Goal: Information Seeking & Learning: Check status

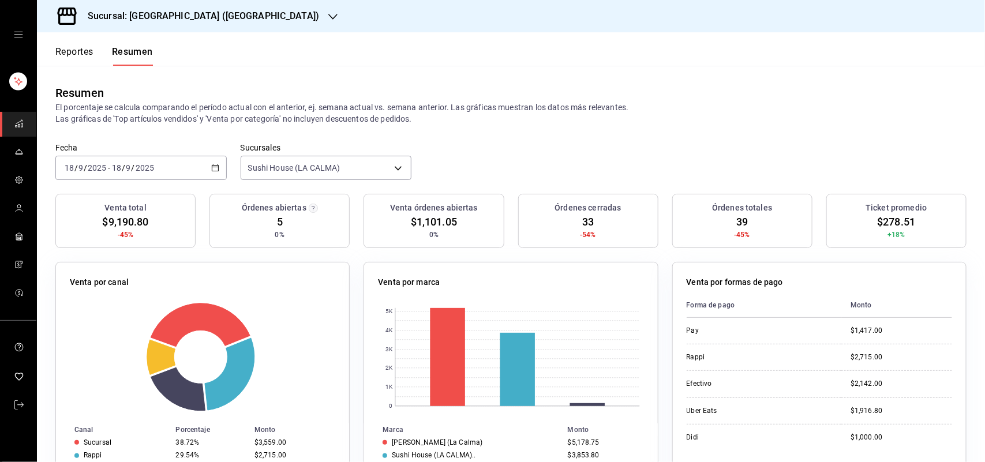
scroll to position [216, 0]
click at [68, 52] on button "Reportes" at bounding box center [74, 56] width 38 height 20
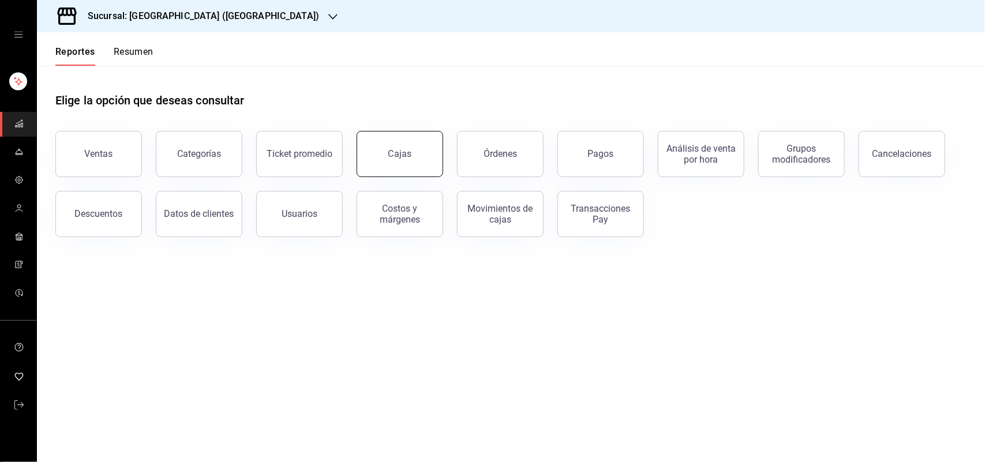
click at [388, 160] on link "Cajas" at bounding box center [400, 154] width 87 height 46
click at [388, 160] on html "Sucursal: Sushi House (LA CALMA) Reportes Resumen Elige la opción que deseas co…" at bounding box center [492, 231] width 985 height 462
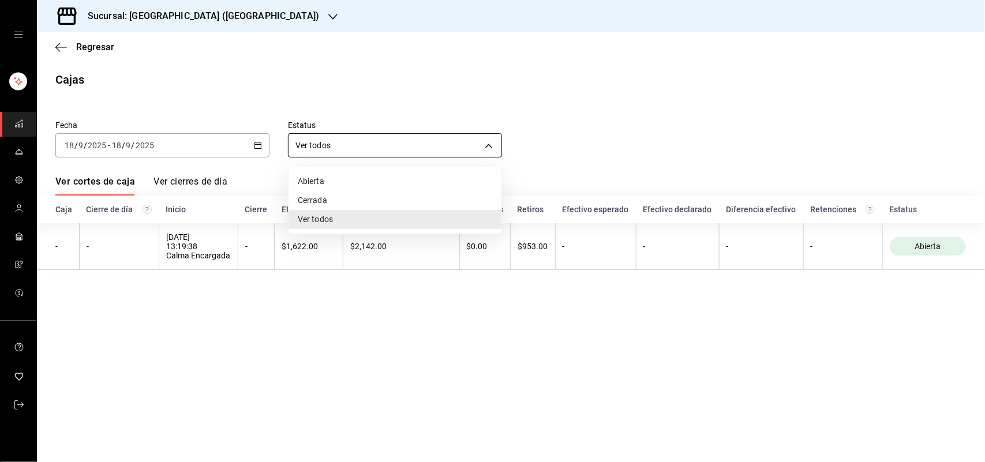
click at [490, 144] on body "Sucursal: [GEOGRAPHIC_DATA] ([GEOGRAPHIC_DATA]) Regresar Cajas Fecha [DATE] [DA…" at bounding box center [492, 231] width 985 height 462
click at [483, 119] on div at bounding box center [492, 231] width 985 height 462
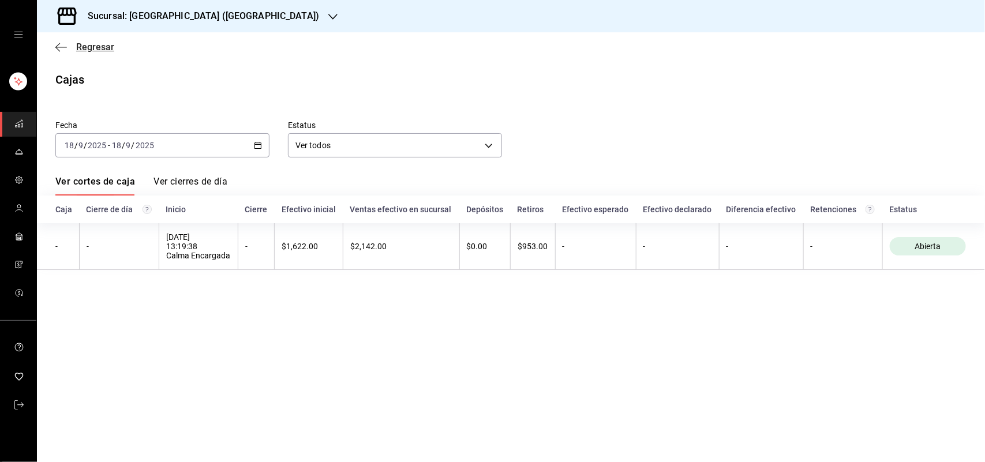
click at [59, 47] on icon "button" at bounding box center [61, 47] width 12 height 10
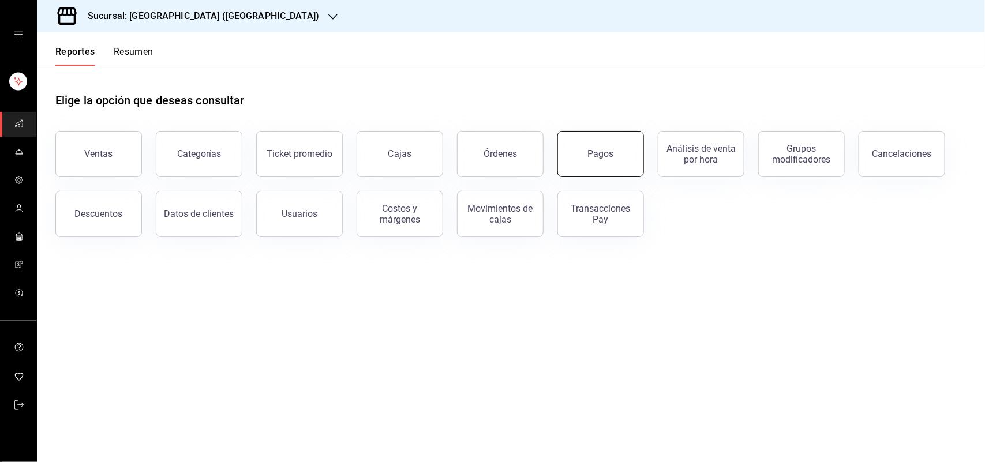
click at [595, 152] on div "Pagos" at bounding box center [601, 153] width 26 height 11
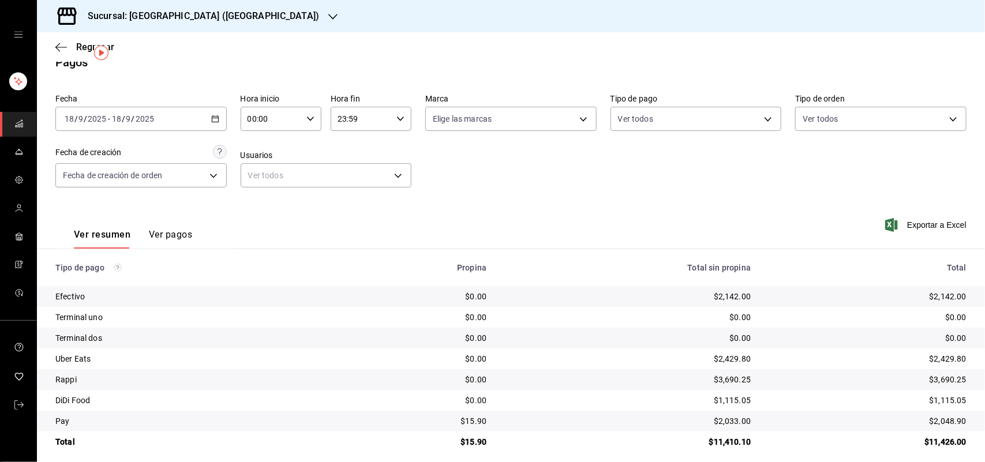
scroll to position [27, 0]
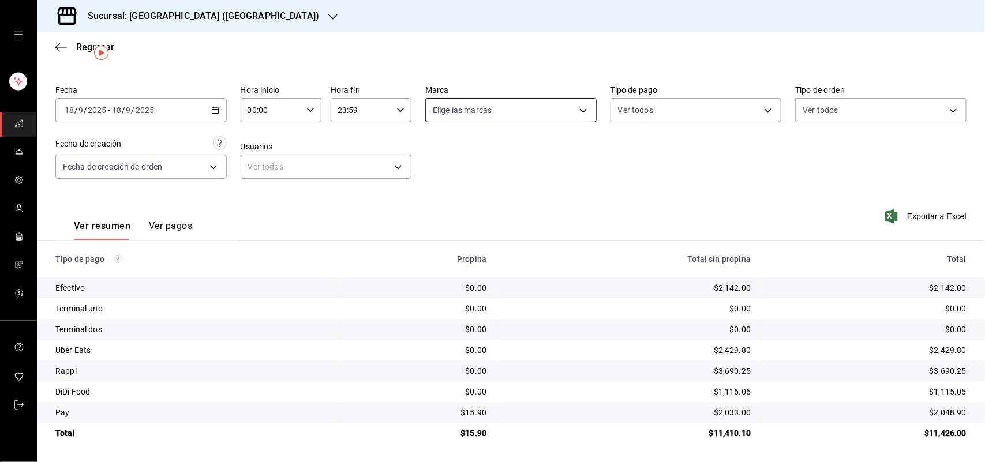
click at [575, 110] on body "Sucursal: Sushi House (LA CALMA) Regresar Pagos Fecha [DATE] [DATE] - [DATE] [D…" at bounding box center [492, 231] width 985 height 462
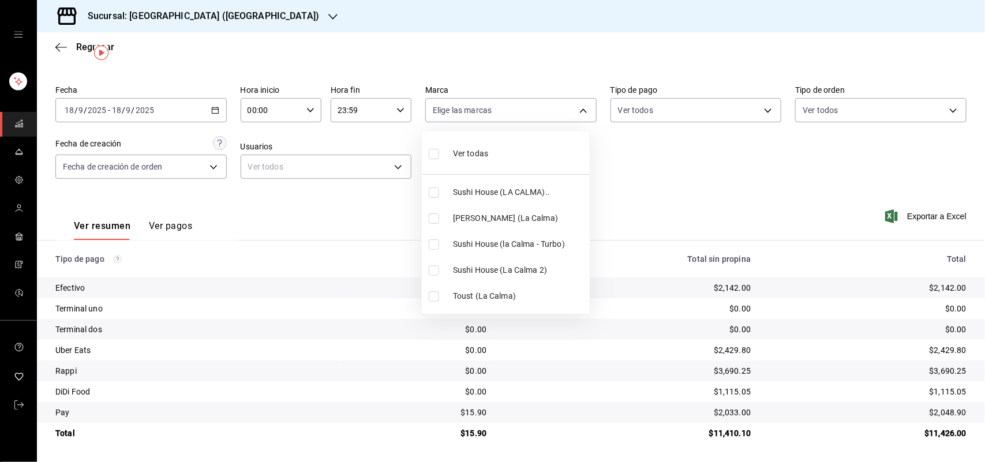
click at [430, 194] on input "checkbox" at bounding box center [434, 193] width 10 height 10
checkbox input "true"
type input "307f2552-bed5-4451-a1d4-9a3d8e6b1418"
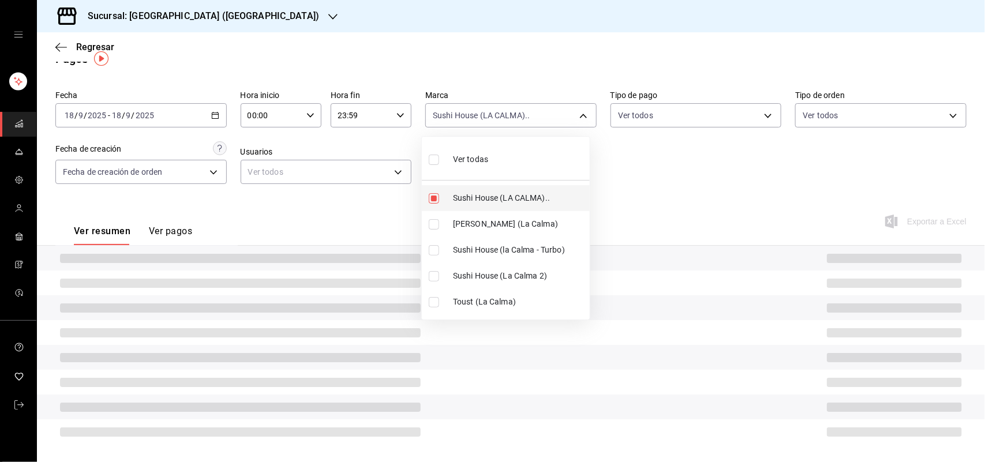
scroll to position [27, 0]
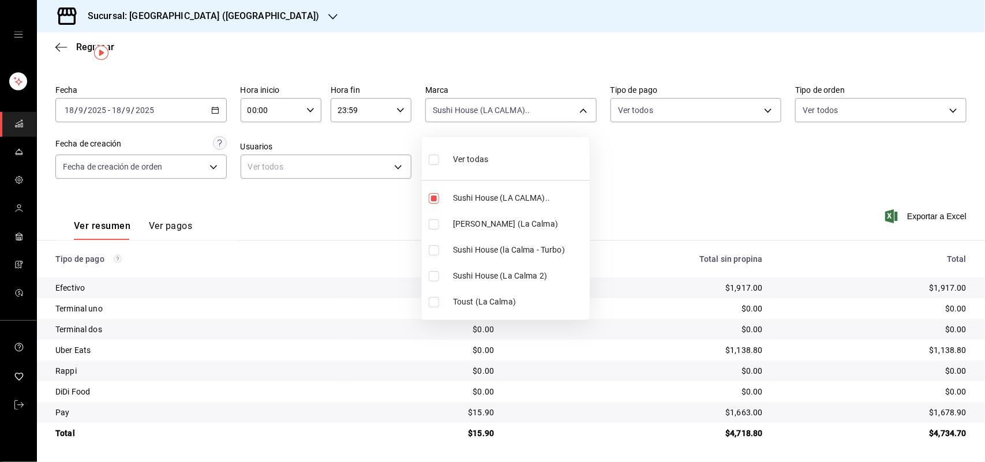
click at [430, 249] on input "checkbox" at bounding box center [434, 250] width 10 height 10
checkbox input "true"
type input "307f2552-bed5-4451-a1d4-9a3d8e6b1418,8d0dddf4-cc55-4964-ab1c-2b5841a14462"
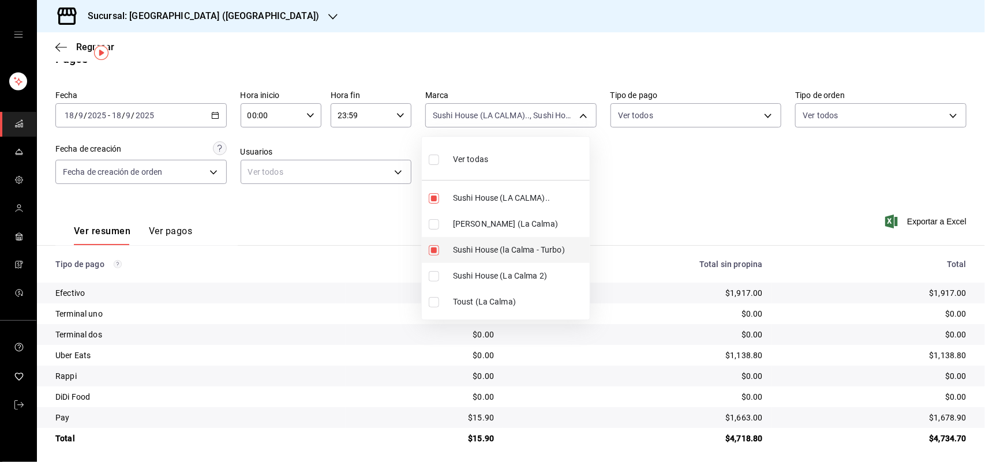
scroll to position [27, 0]
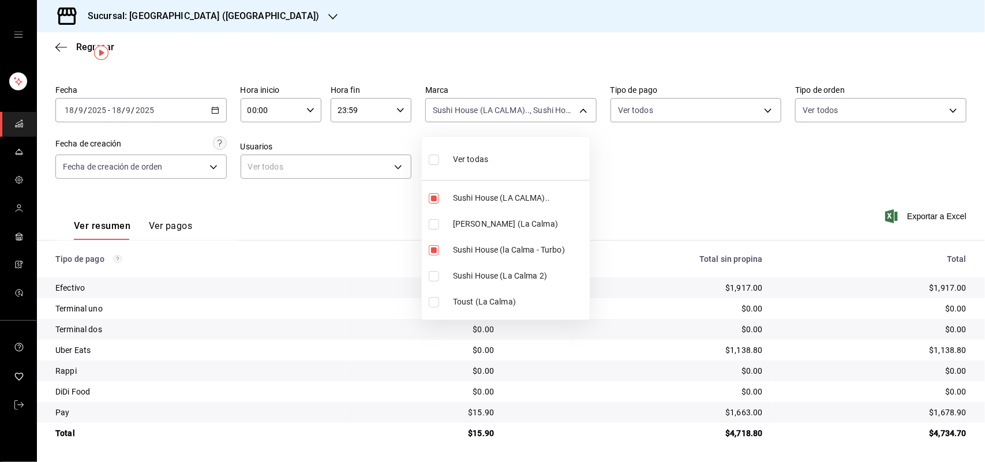
click at [432, 278] on input "checkbox" at bounding box center [434, 276] width 10 height 10
checkbox input "true"
type input "307f2552-bed5-4451-a1d4-9a3d8e6b1418,8d0dddf4-cc55-4964-ab1c-2b5841a14462,370d3…"
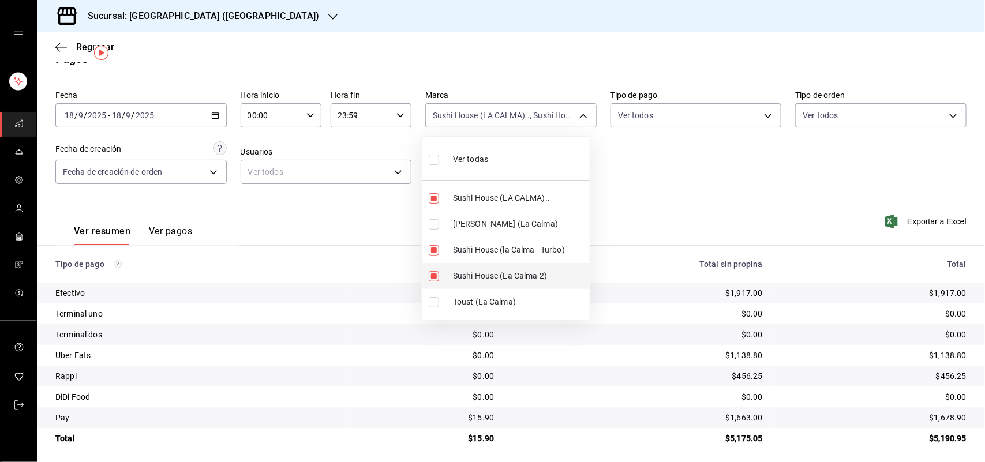
scroll to position [27, 0]
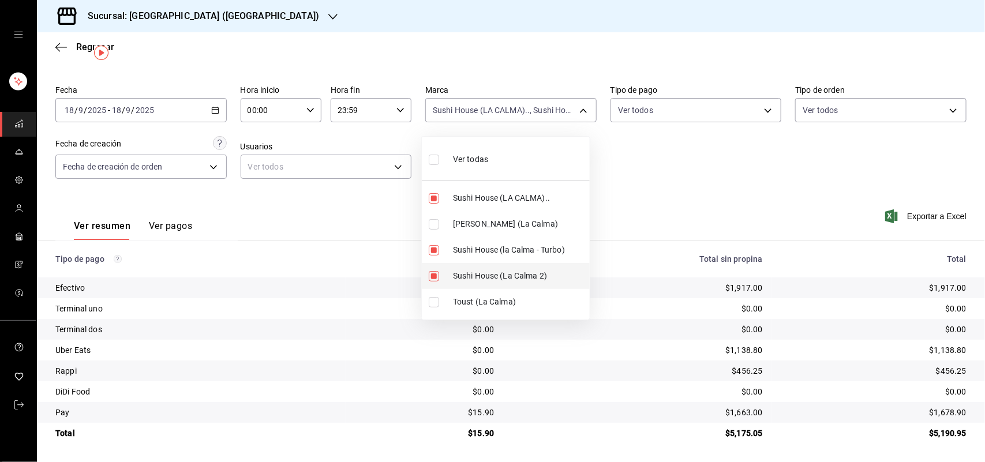
click at [433, 275] on input "checkbox" at bounding box center [434, 276] width 10 height 10
checkbox input "false"
type input "307f2552-bed5-4451-a1d4-9a3d8e6b1418,8d0dddf4-cc55-4964-ab1c-2b5841a14462"
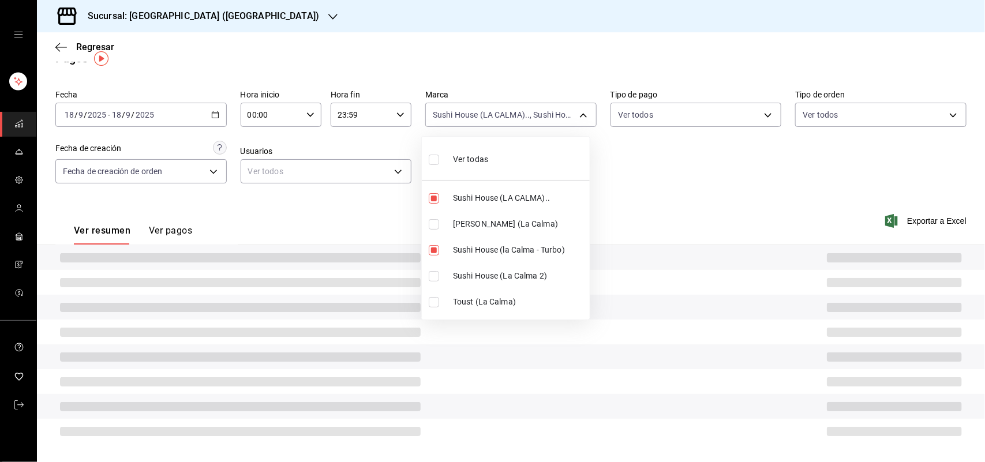
scroll to position [27, 0]
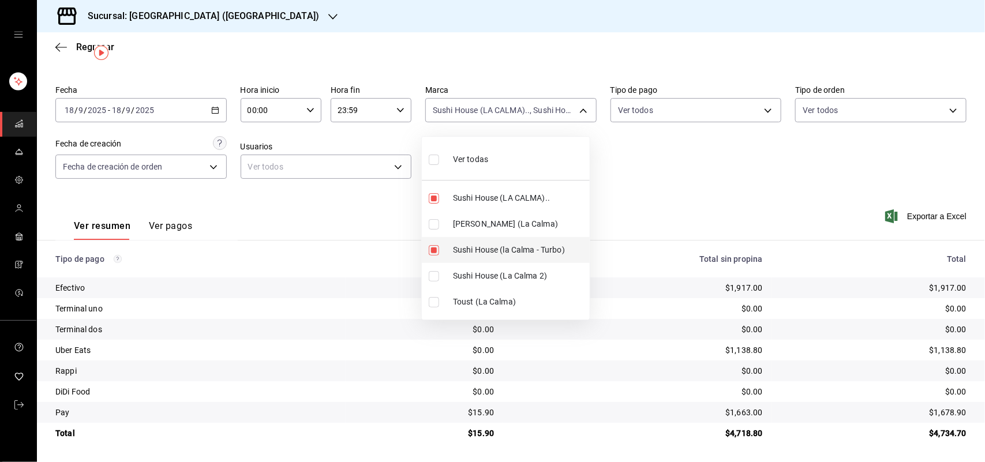
click at [434, 249] on input "checkbox" at bounding box center [434, 250] width 10 height 10
checkbox input "false"
type input "307f2552-bed5-4451-a1d4-9a3d8e6b1418"
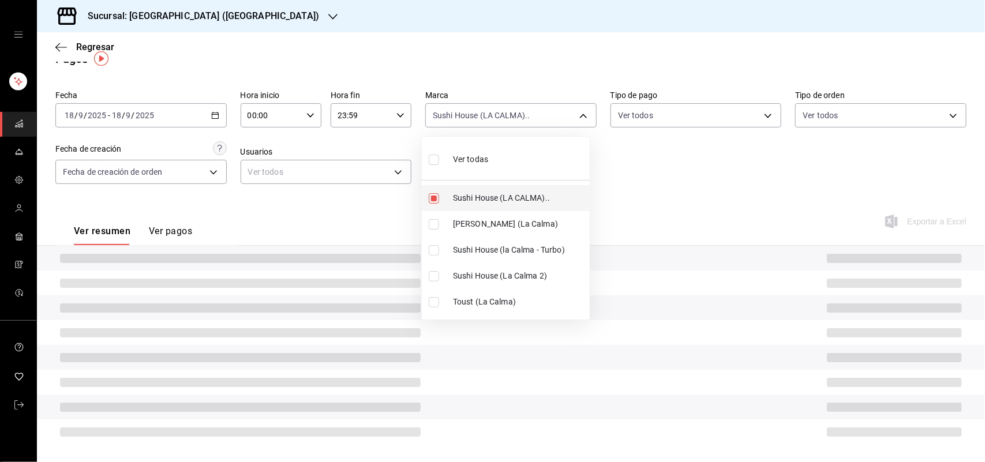
scroll to position [27, 0]
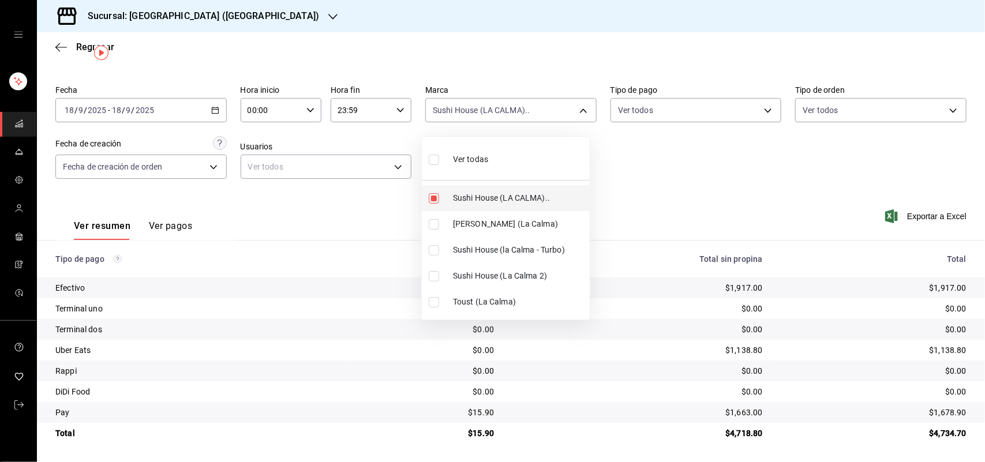
click at [439, 194] on input "checkbox" at bounding box center [434, 198] width 10 height 10
checkbox input "false"
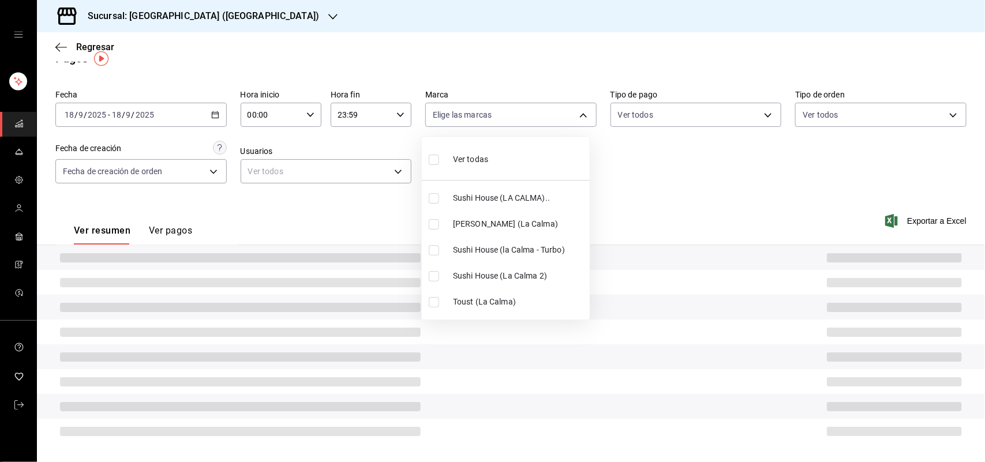
scroll to position [27, 0]
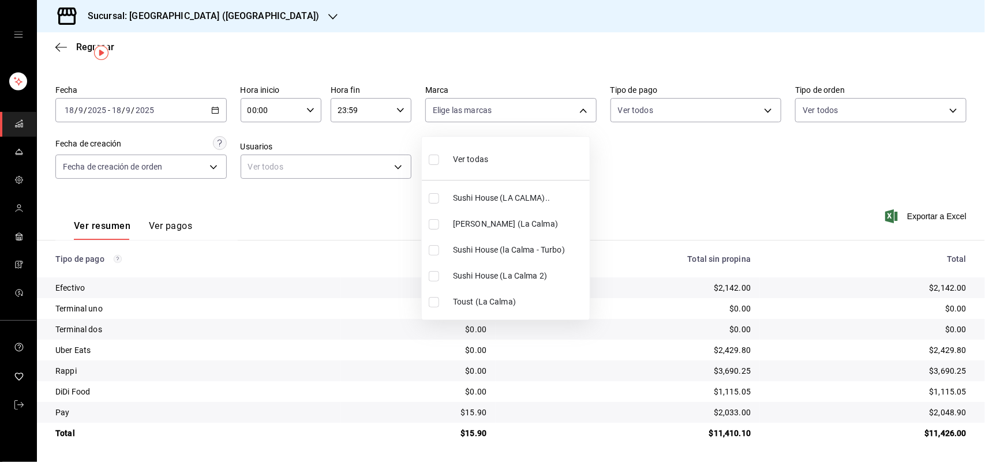
click at [395, 44] on div at bounding box center [492, 231] width 985 height 462
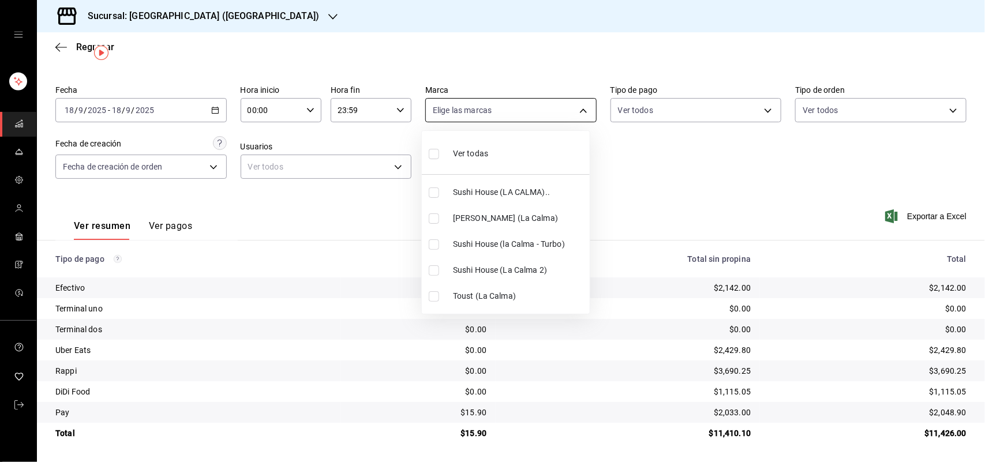
click at [578, 113] on body "Sucursal: Sushi House (LA CALMA) Regresar Pagos Fecha [DATE] [DATE] - [DATE] [D…" at bounding box center [492, 231] width 985 height 462
click at [434, 190] on input "checkbox" at bounding box center [434, 193] width 10 height 10
checkbox input "true"
type input "307f2552-bed5-4451-a1d4-9a3d8e6b1418"
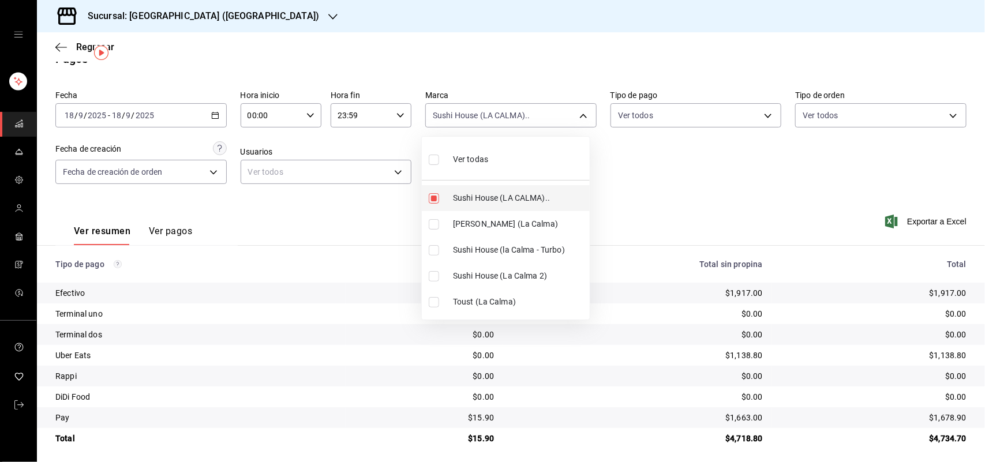
scroll to position [27, 0]
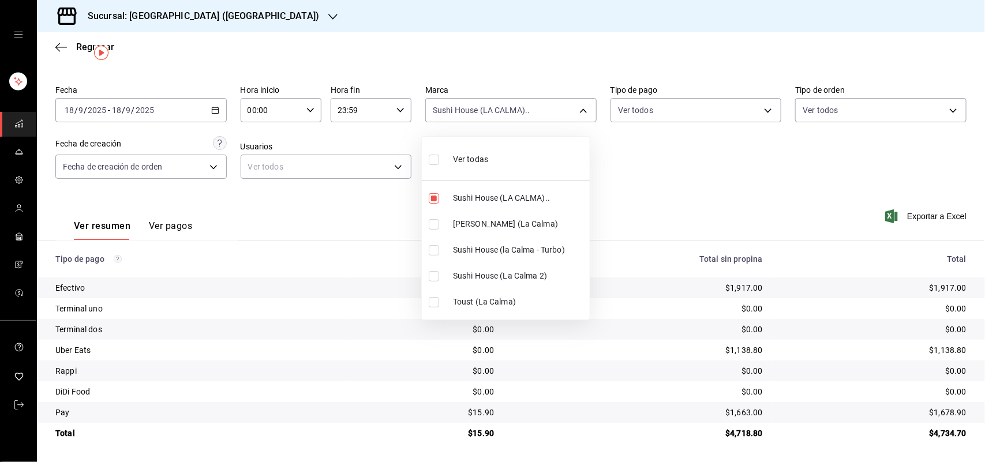
click at [639, 180] on div at bounding box center [492, 231] width 985 height 462
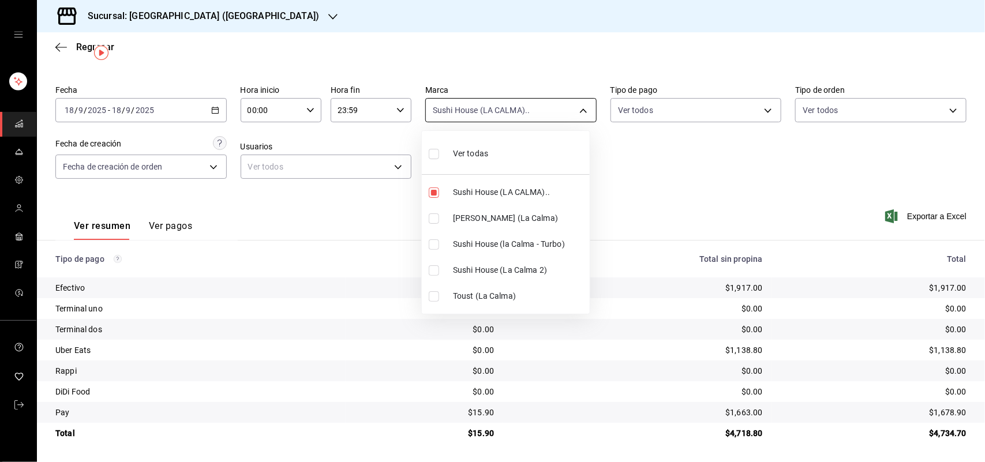
click at [578, 107] on body "Sucursal: Sushi House (LA CALMA) Regresar Pagos Fecha [DATE] [DATE] - [DATE] [D…" at bounding box center [492, 231] width 985 height 462
click at [431, 244] on input "checkbox" at bounding box center [434, 244] width 10 height 10
checkbox input "true"
type input "307f2552-bed5-4451-a1d4-9a3d8e6b1418,8d0dddf4-cc55-4964-ab1c-2b5841a14462"
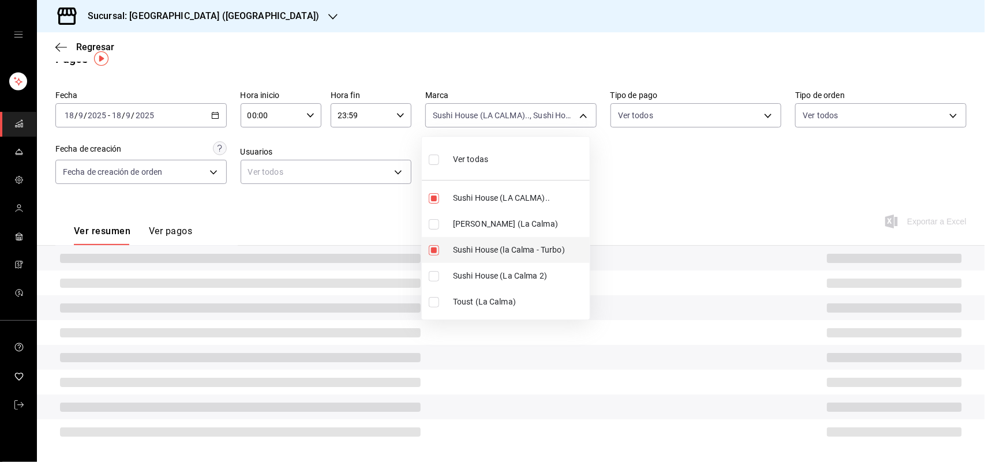
scroll to position [27, 0]
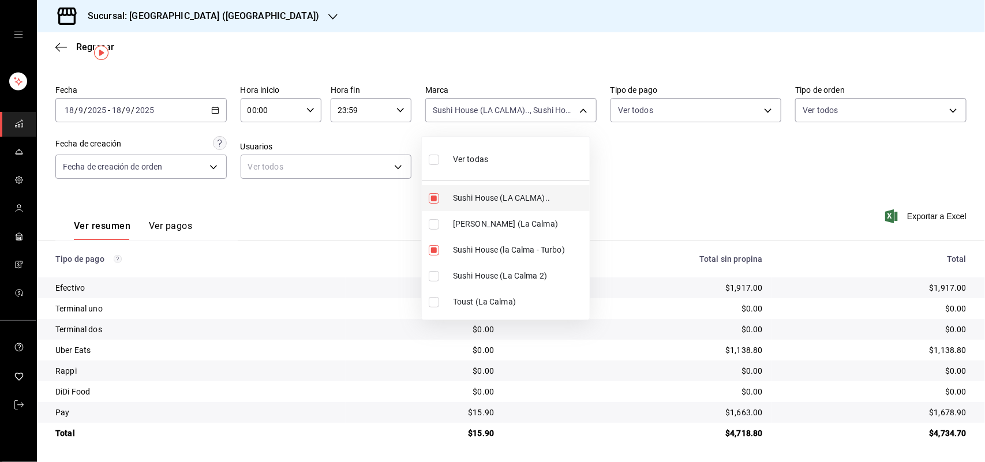
click at [434, 199] on input "checkbox" at bounding box center [434, 198] width 10 height 10
checkbox input "false"
type input "8d0dddf4-cc55-4964-ab1c-2b5841a14462"
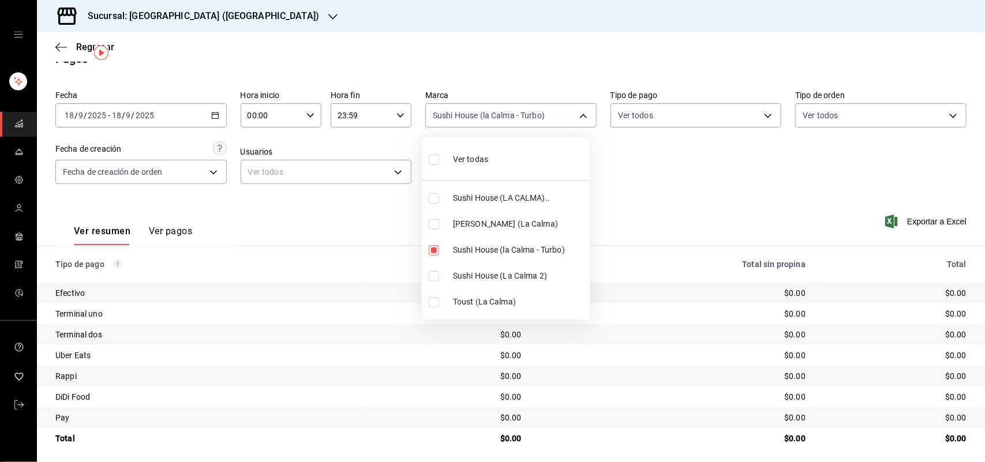
scroll to position [27, 0]
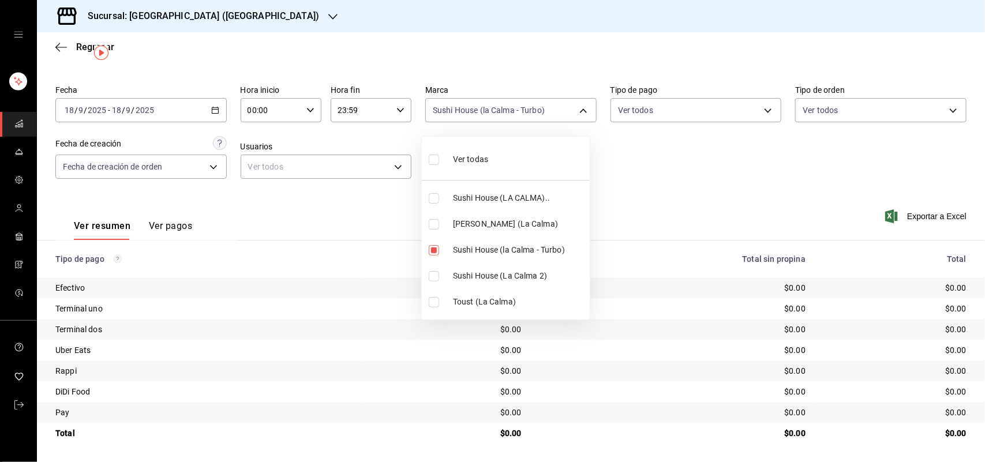
click at [433, 277] on input "checkbox" at bounding box center [434, 276] width 10 height 10
checkbox input "true"
type input "8d0dddf4-cc55-4964-ab1c-2b5841a14462,370d3383-42ab-44c7-9136-c83d53f09056"
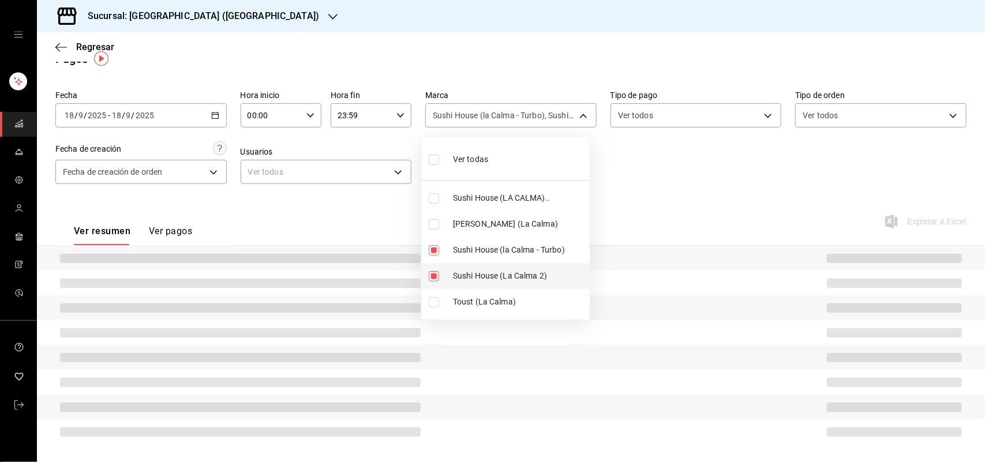
scroll to position [27, 0]
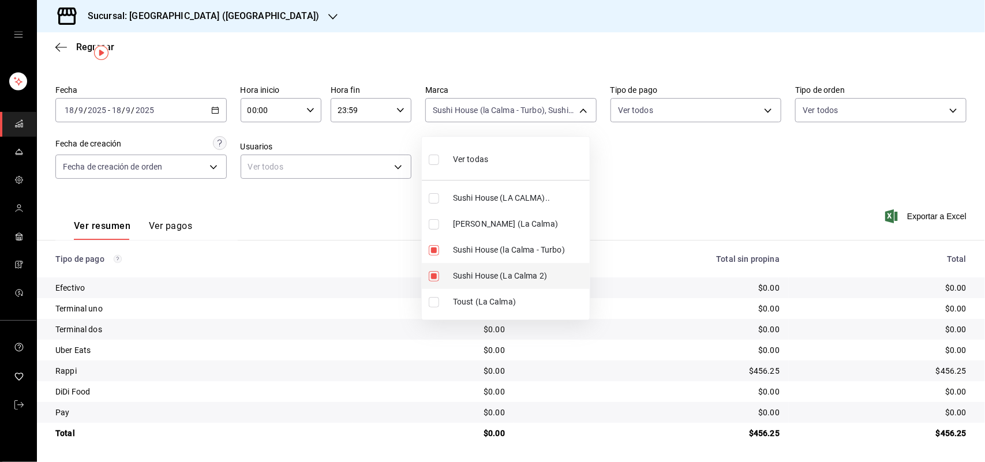
click at [430, 277] on input "checkbox" at bounding box center [434, 276] width 10 height 10
checkbox input "false"
type input "8d0dddf4-cc55-4964-ab1c-2b5841a14462"
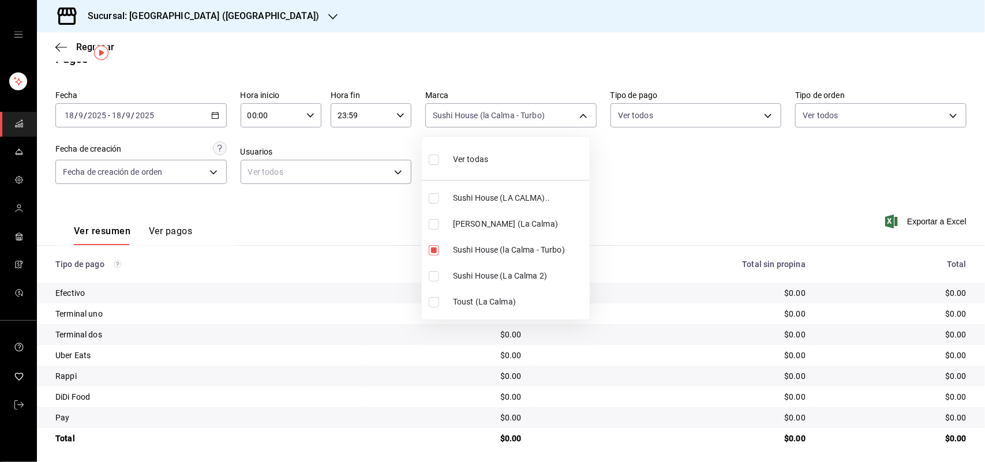
scroll to position [27, 0]
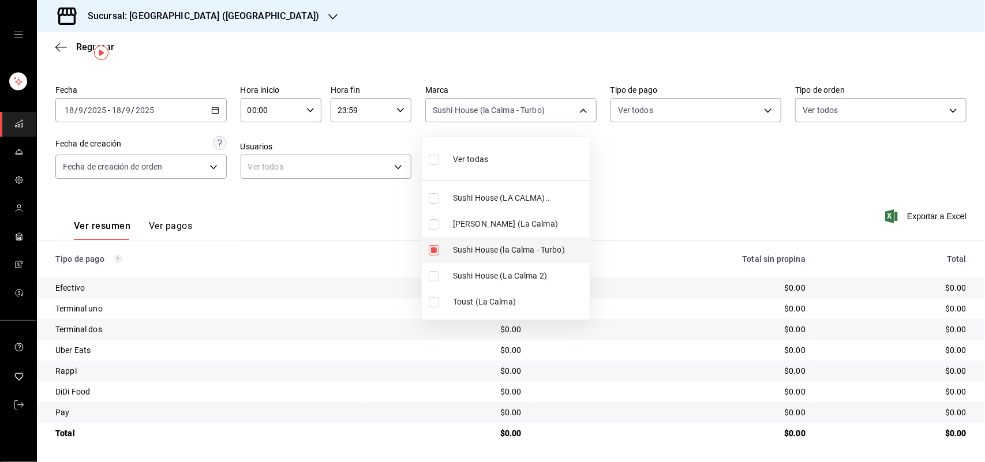
click at [433, 251] on input "checkbox" at bounding box center [434, 250] width 10 height 10
checkbox input "false"
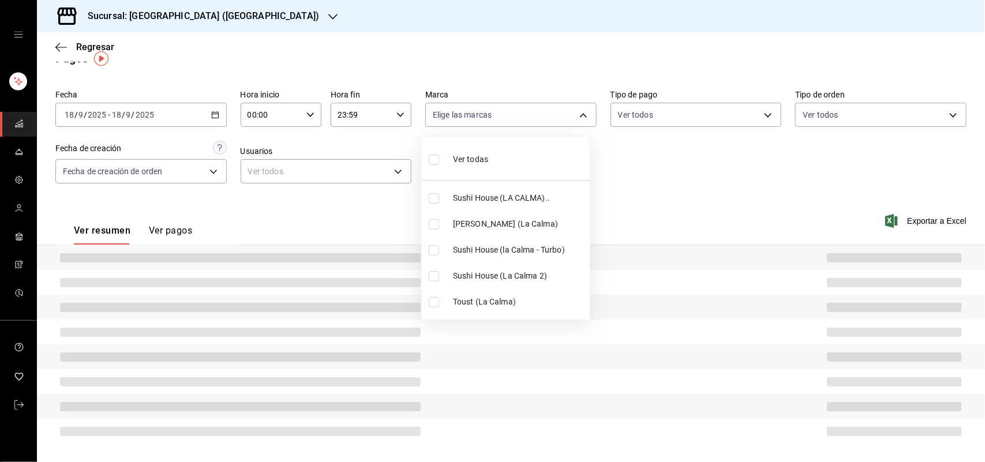
scroll to position [27, 0]
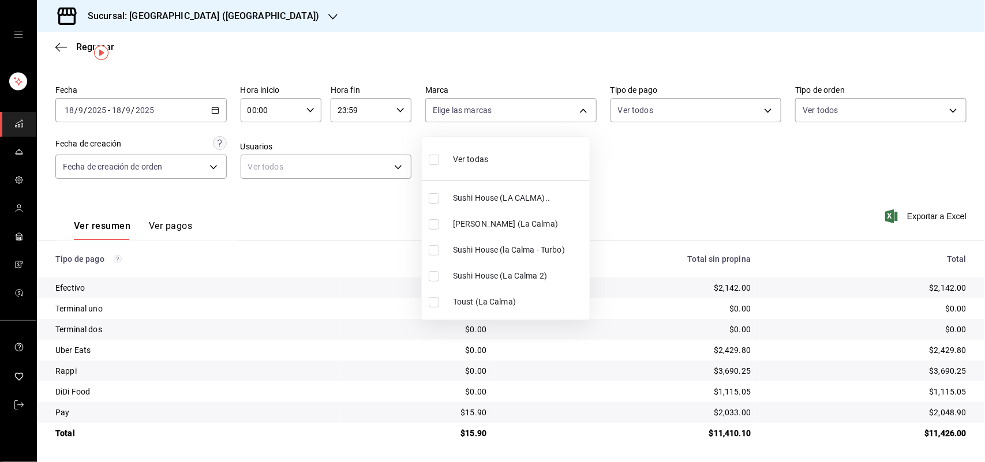
click at [432, 200] on input "checkbox" at bounding box center [434, 198] width 10 height 10
checkbox input "true"
type input "307f2552-bed5-4451-a1d4-9a3d8e6b1418"
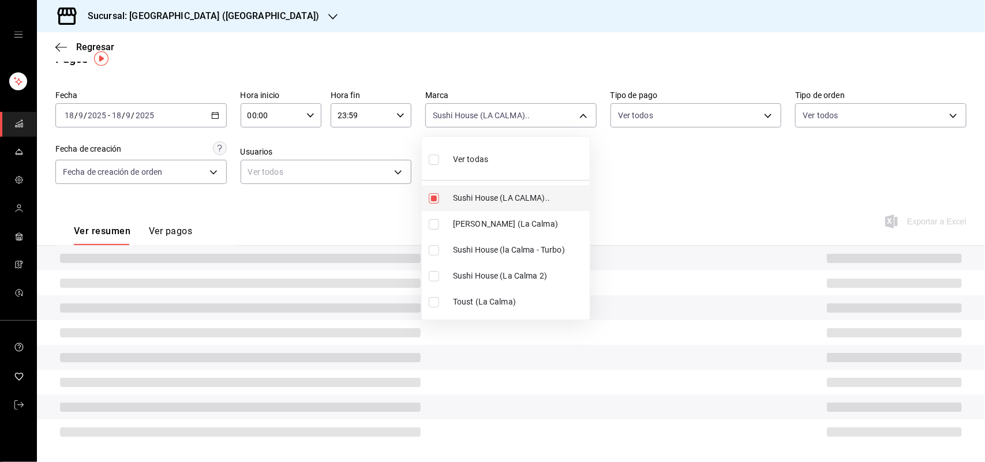
scroll to position [27, 0]
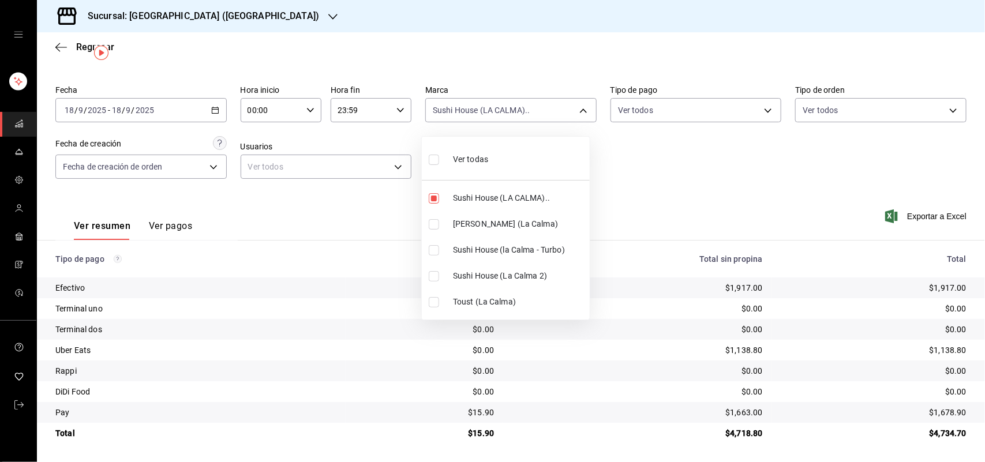
click at [436, 159] on input "checkbox" at bounding box center [434, 160] width 10 height 10
checkbox input "true"
type input "307f2552-bed5-4451-a1d4-9a3d8e6b1418,ad5c7ce8-09c3-4353-8fa5-0bd3f2c3ed7d,8d0dd…"
checkbox input "true"
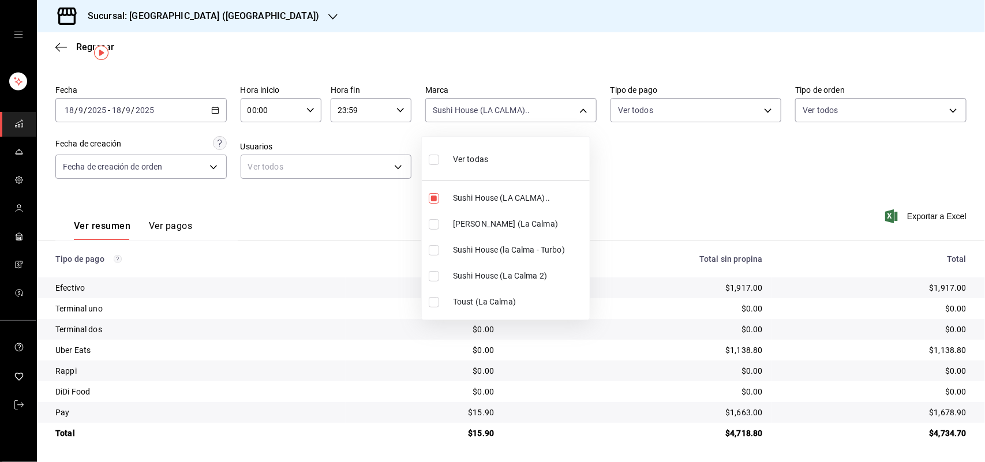
checkbox input "true"
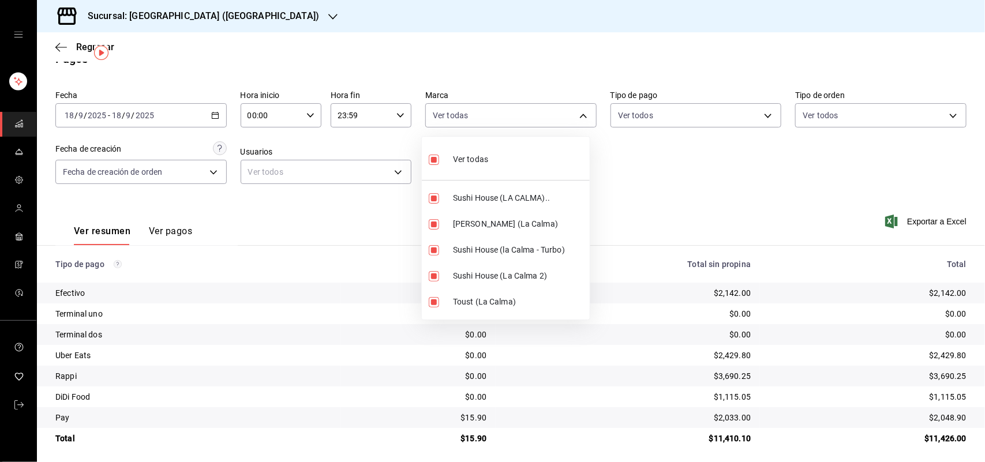
scroll to position [27, 0]
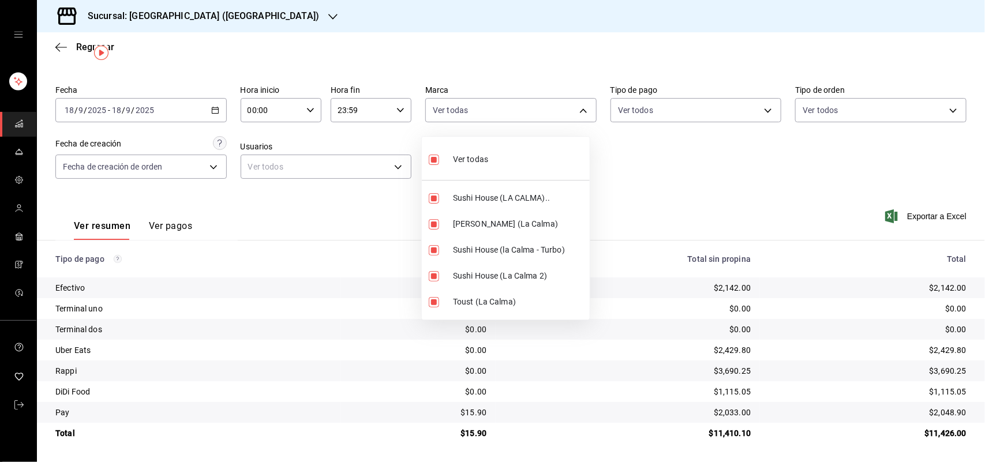
click at [430, 158] on input "checkbox" at bounding box center [434, 160] width 10 height 10
checkbox input "false"
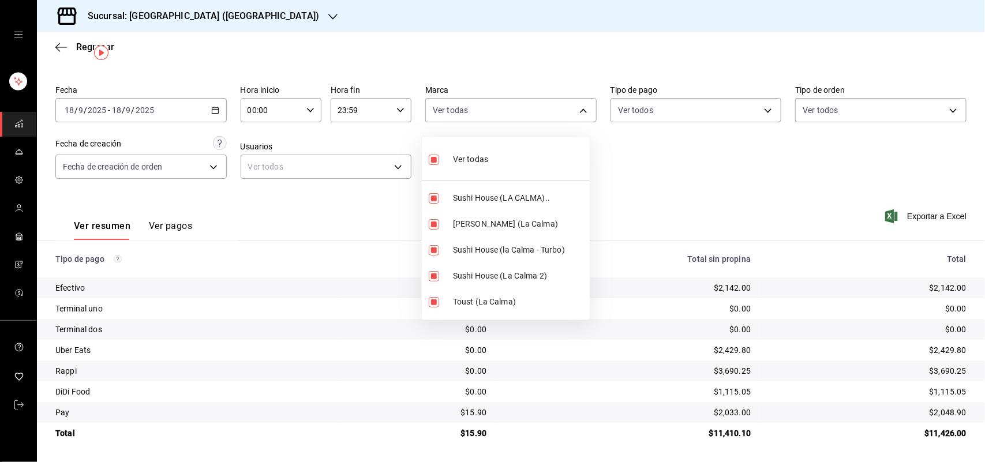
checkbox input "false"
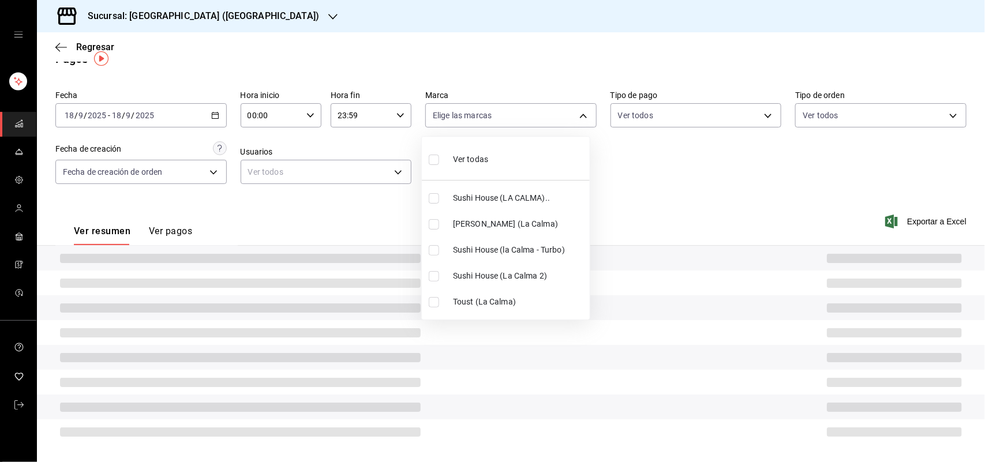
scroll to position [27, 0]
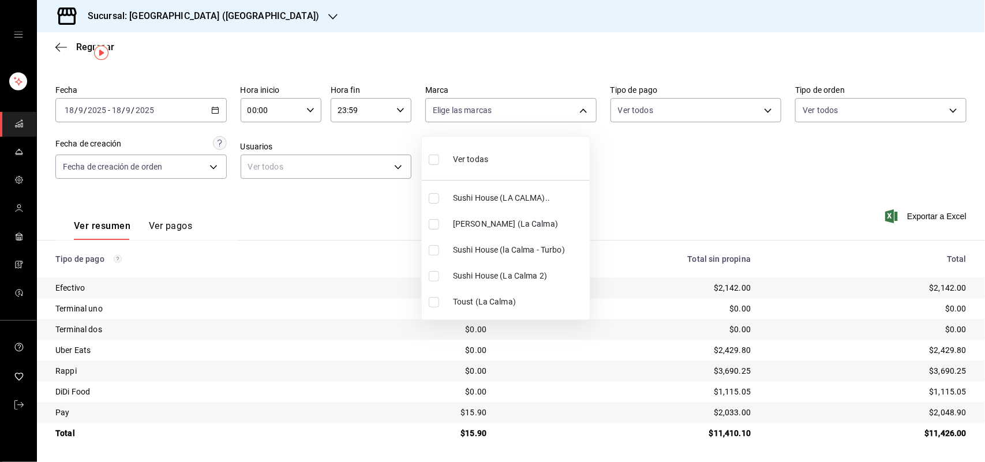
click at [291, 200] on div at bounding box center [492, 231] width 985 height 462
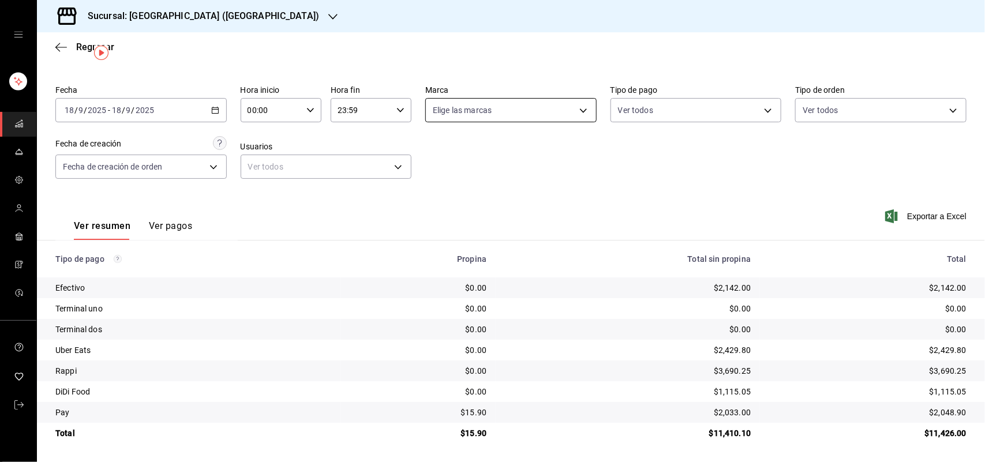
click at [574, 108] on body "Sucursal: Sushi House (LA CALMA) Regresar Pagos Fecha [DATE] [DATE] - [DATE] [D…" at bounding box center [492, 231] width 985 height 462
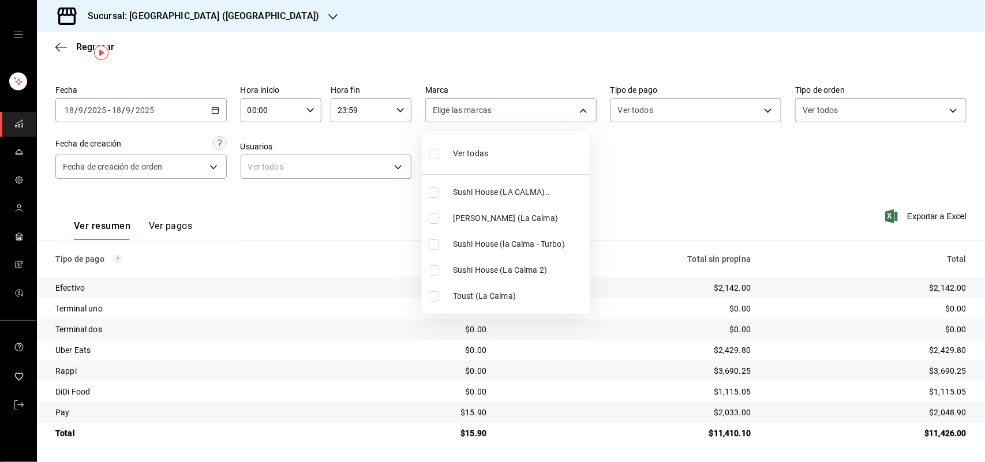
click at [434, 193] on input "checkbox" at bounding box center [434, 193] width 10 height 10
checkbox input "true"
type input "307f2552-bed5-4451-a1d4-9a3d8e6b1418"
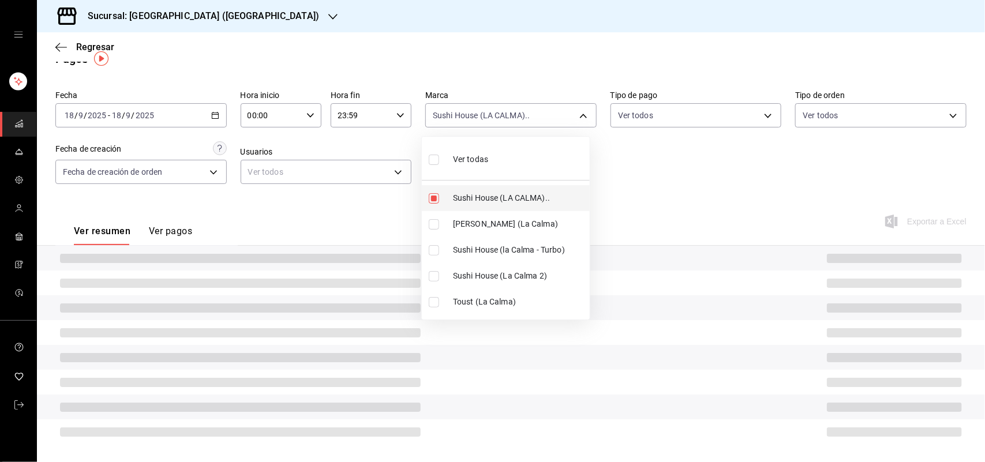
scroll to position [27, 0]
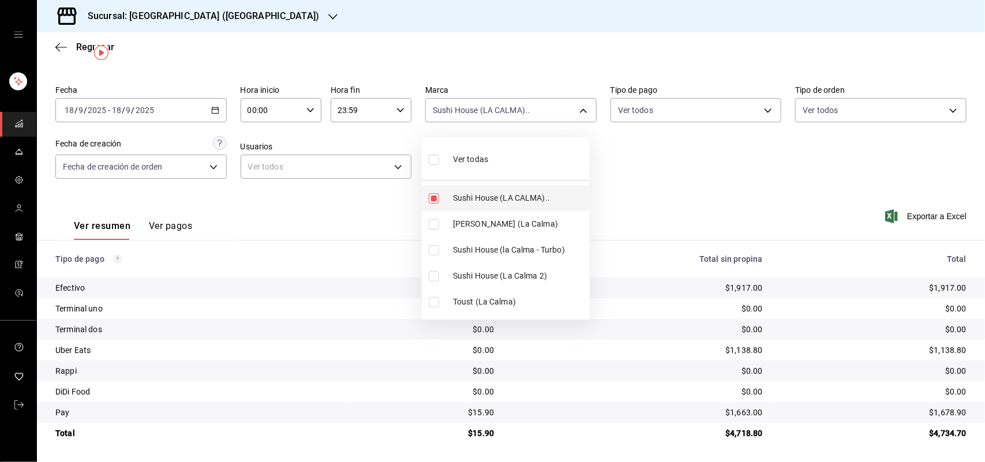
click at [434, 197] on input "checkbox" at bounding box center [434, 198] width 10 height 10
checkbox input "false"
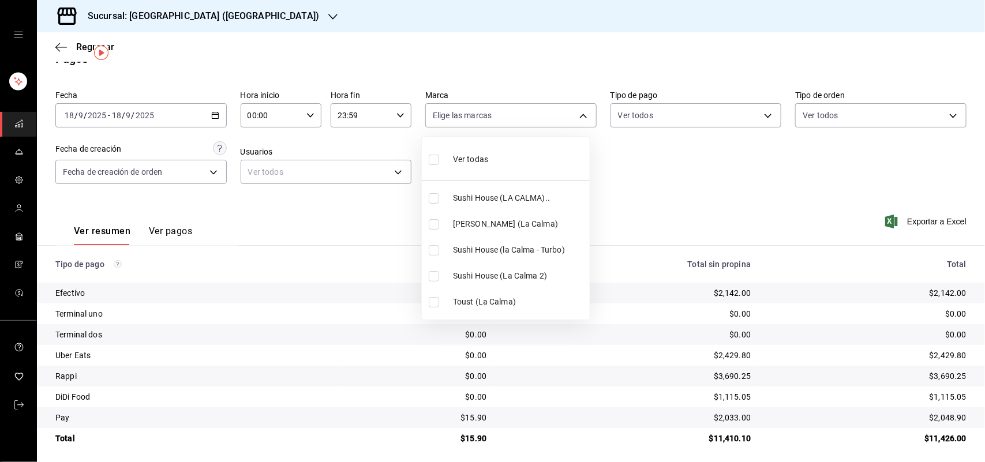
scroll to position [27, 0]
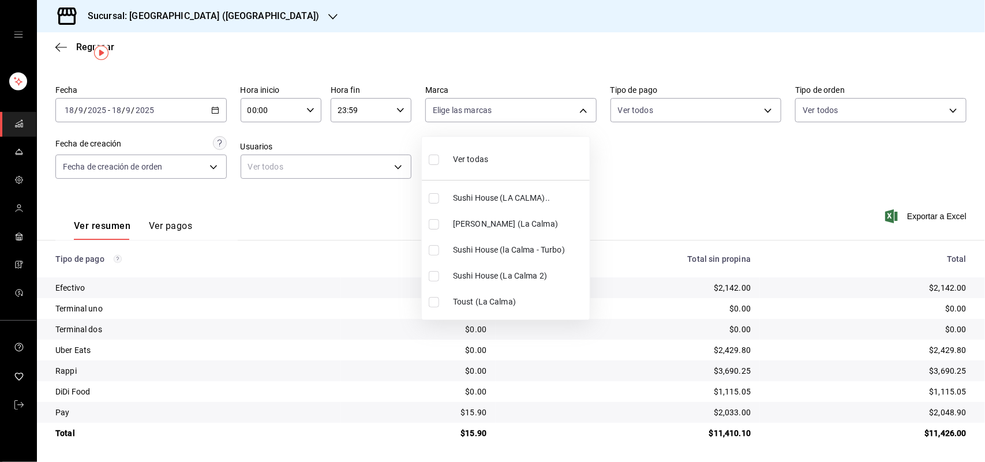
click at [436, 223] on input "checkbox" at bounding box center [434, 224] width 10 height 10
checkbox input "true"
type input "ad5c7ce8-09c3-4353-8fa5-0bd3f2c3ed7d"
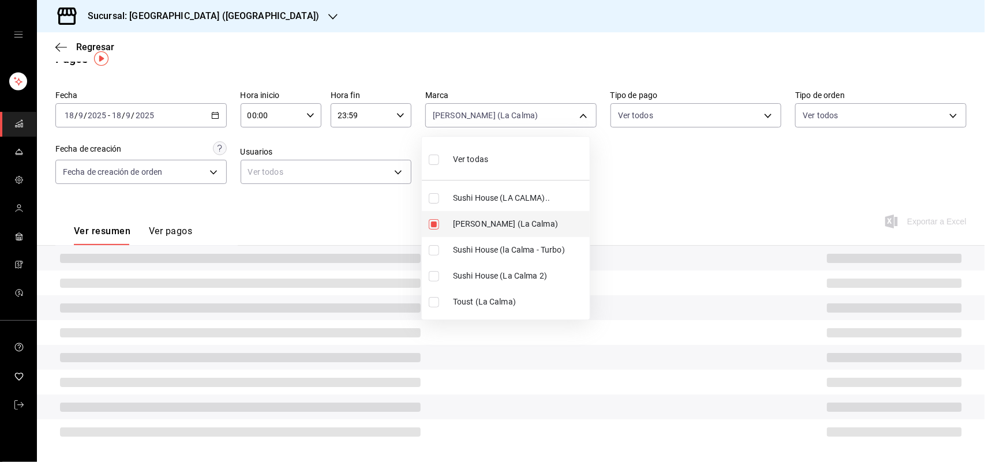
scroll to position [27, 0]
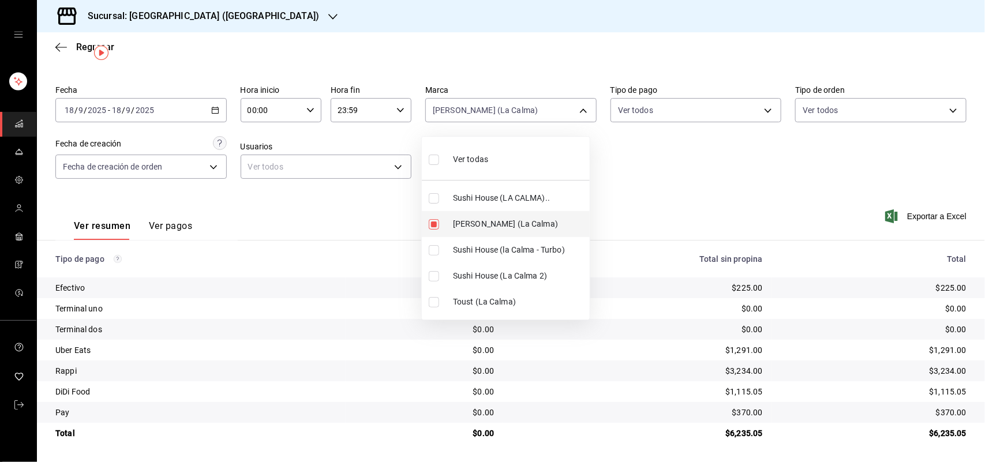
click at [436, 223] on input "checkbox" at bounding box center [434, 224] width 10 height 10
checkbox input "false"
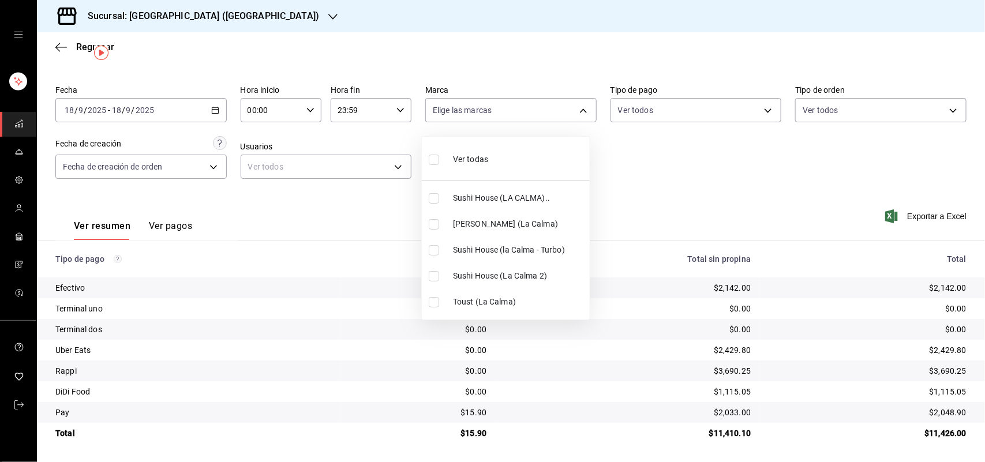
scroll to position [27, 0]
click at [434, 254] on input "checkbox" at bounding box center [434, 250] width 10 height 10
checkbox input "true"
type input "8d0dddf4-cc55-4964-ab1c-2b5841a14462"
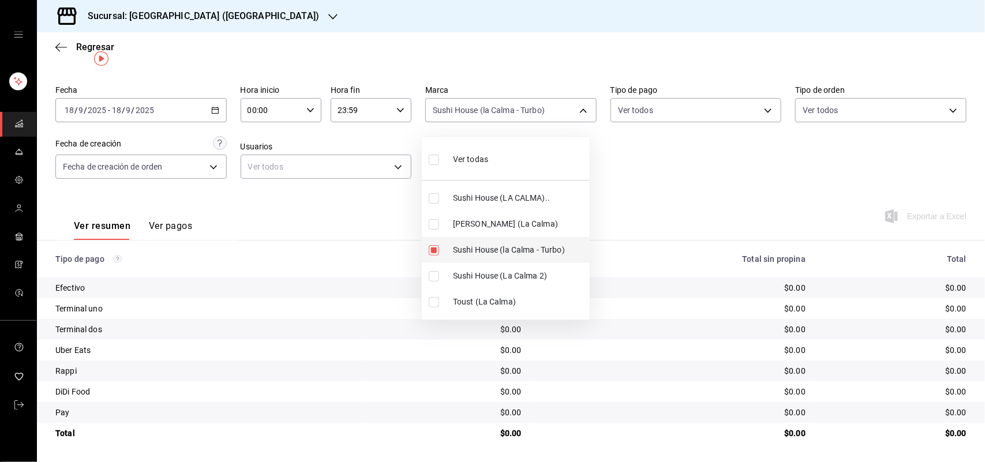
scroll to position [27, 0]
click at [432, 277] on input "checkbox" at bounding box center [434, 276] width 10 height 10
checkbox input "true"
type input "8d0dddf4-cc55-4964-ab1c-2b5841a14462,370d3383-42ab-44c7-9136-c83d53f09056"
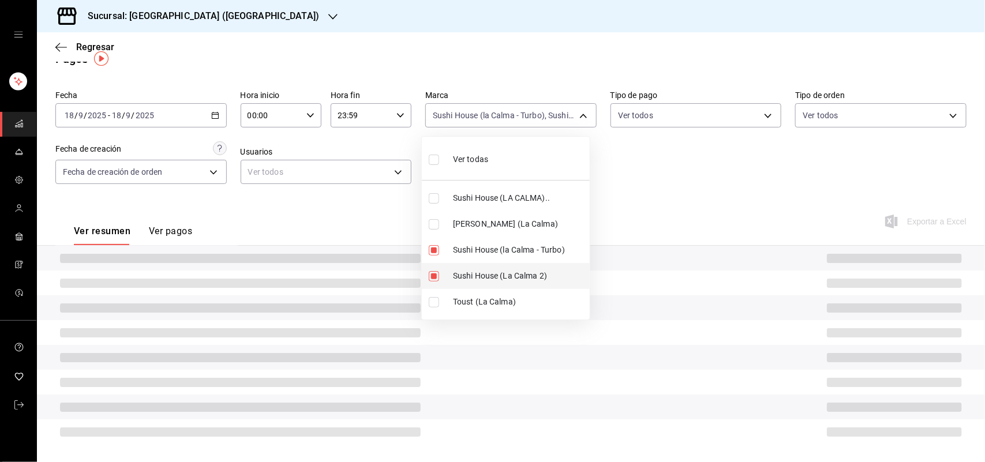
scroll to position [27, 0]
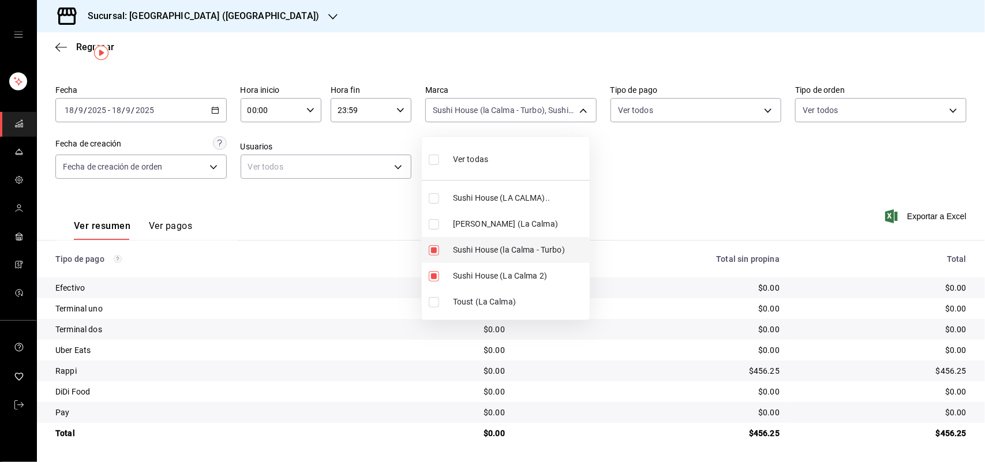
click at [431, 248] on input "checkbox" at bounding box center [434, 250] width 10 height 10
checkbox input "false"
type input "370d3383-42ab-44c7-9136-c83d53f09056"
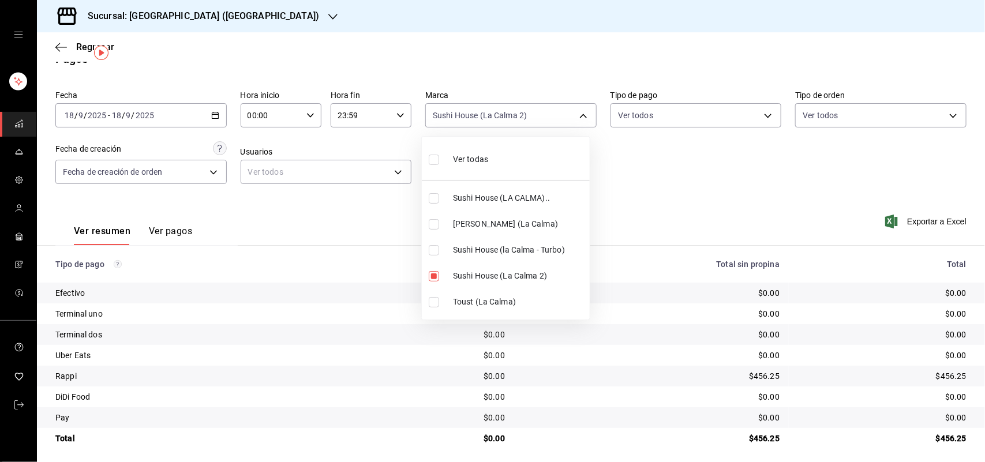
scroll to position [27, 0]
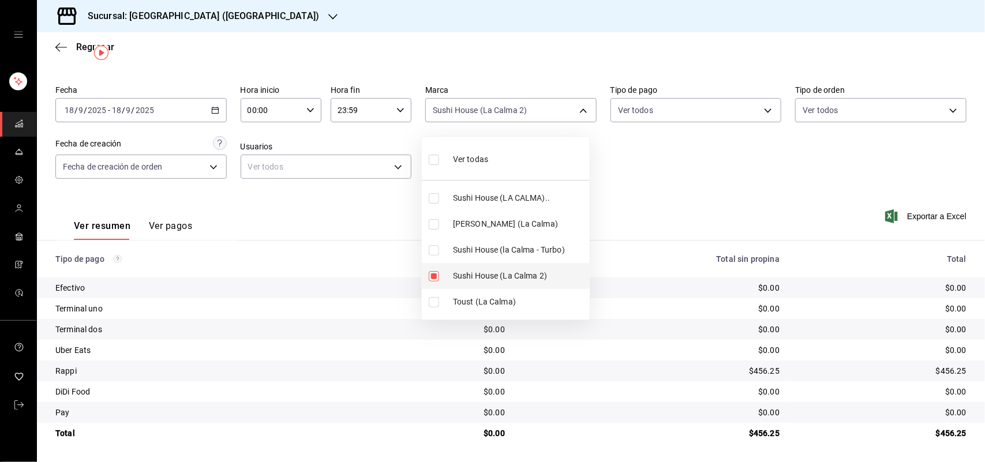
click at [433, 278] on input "checkbox" at bounding box center [434, 276] width 10 height 10
checkbox input "false"
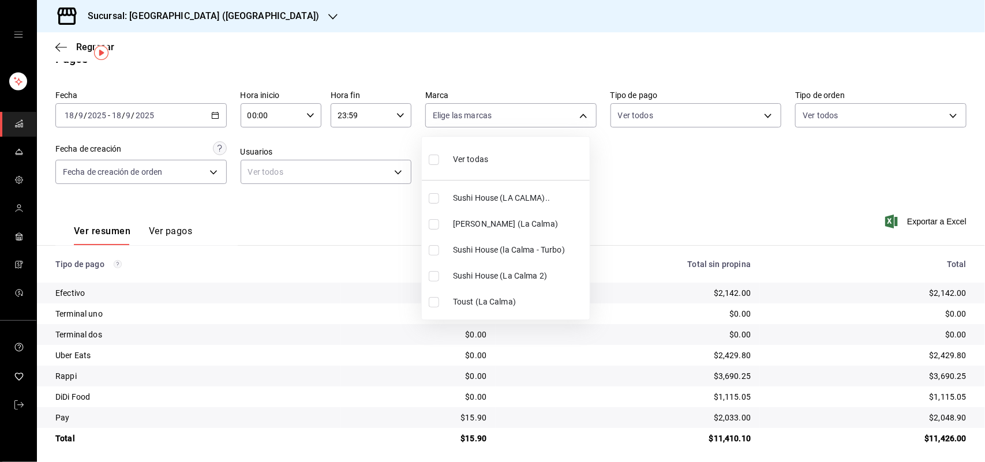
scroll to position [27, 0]
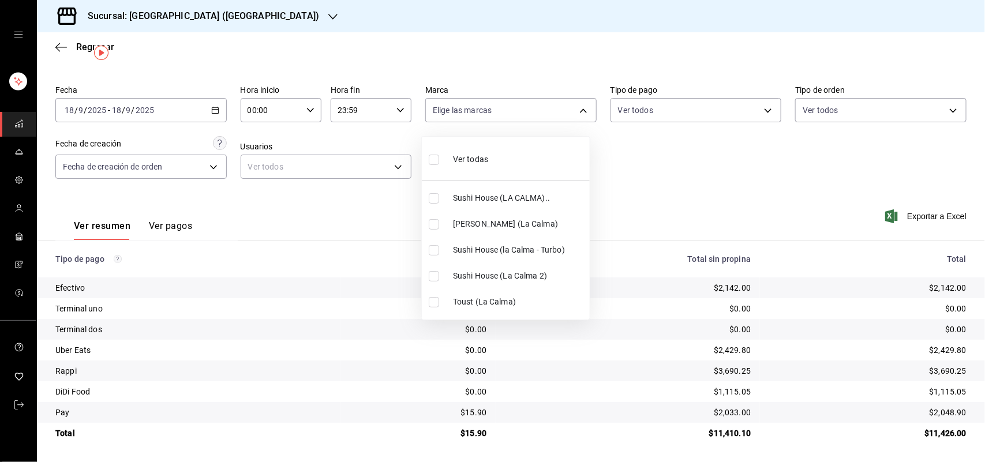
click at [433, 305] on input "checkbox" at bounding box center [434, 302] width 10 height 10
checkbox input "true"
type input "4d5f328c-1a70-4ae8-b0d4-ddc7ef8bf154"
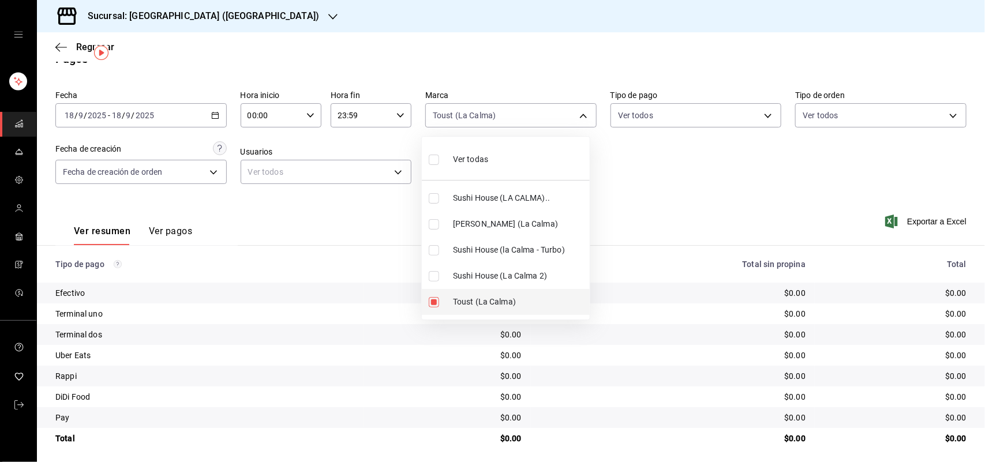
scroll to position [27, 0]
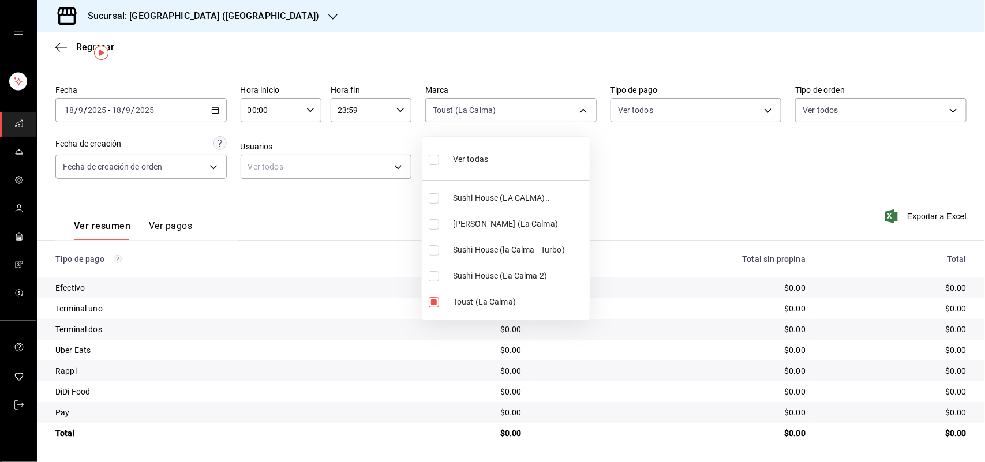
click at [390, 204] on div at bounding box center [492, 231] width 985 height 462
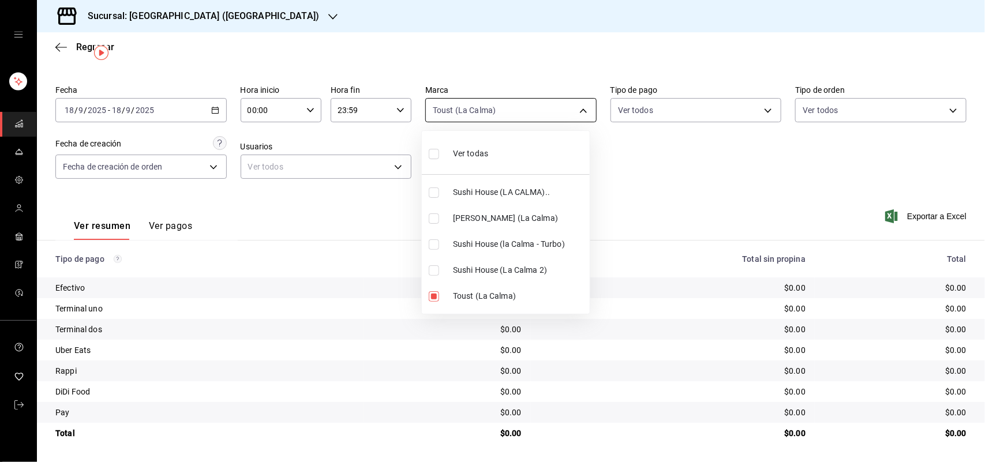
click at [548, 110] on body "Sucursal: Sushi House (LA CALMA) Regresar Pagos Fecha [DATE] [DATE] - [DATE] [D…" at bounding box center [492, 231] width 985 height 462
click at [437, 294] on input "checkbox" at bounding box center [434, 296] width 10 height 10
checkbox input "false"
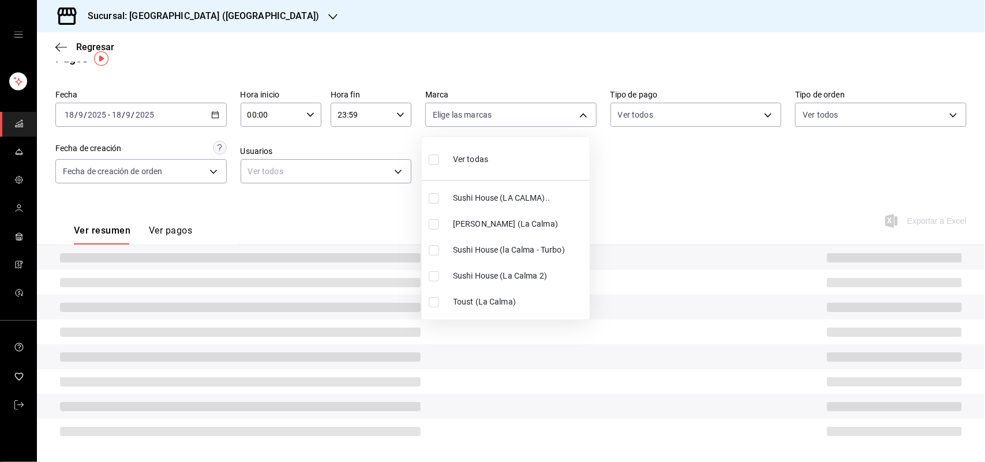
scroll to position [27, 0]
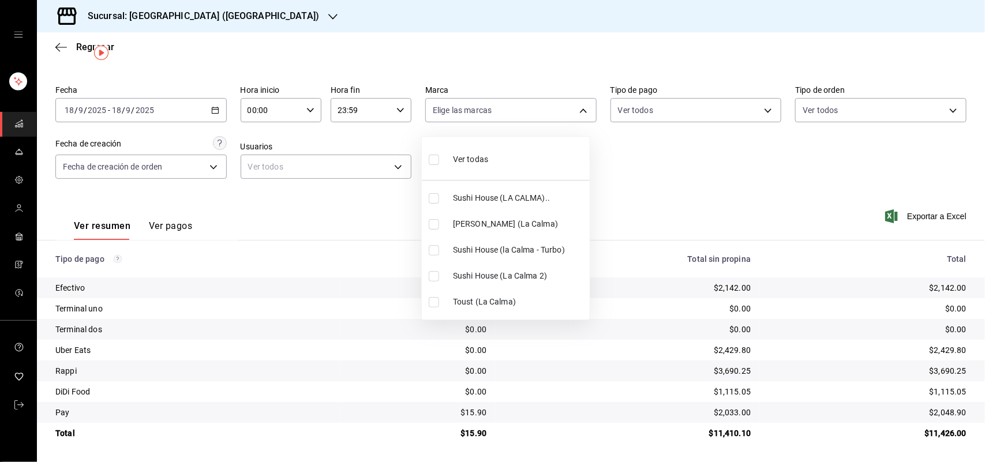
click at [56, 43] on div at bounding box center [492, 231] width 985 height 462
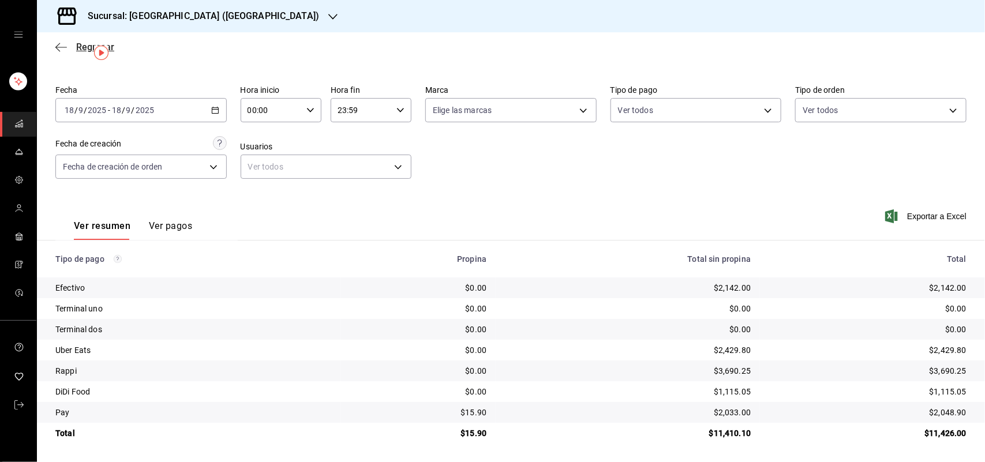
click at [61, 49] on icon "button" at bounding box center [61, 47] width 12 height 10
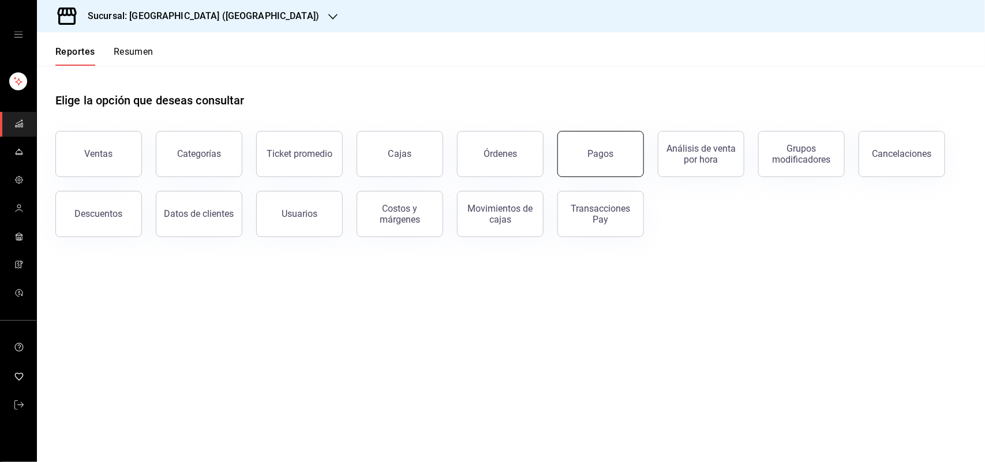
click at [617, 151] on button "Pagos" at bounding box center [600, 154] width 87 height 46
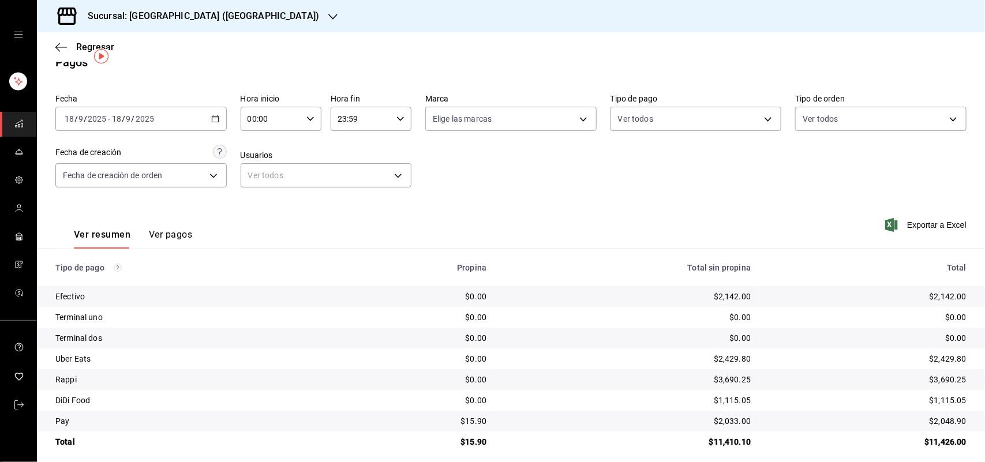
scroll to position [27, 0]
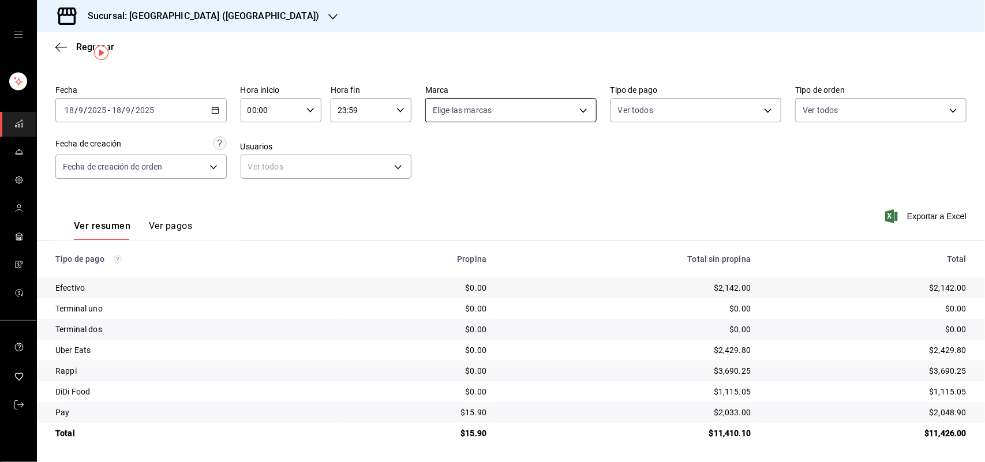
click at [578, 110] on body "Sucursal: Sushi House (LA CALMA) Regresar Pagos Fecha [DATE] [DATE] - [DATE] [D…" at bounding box center [492, 231] width 985 height 462
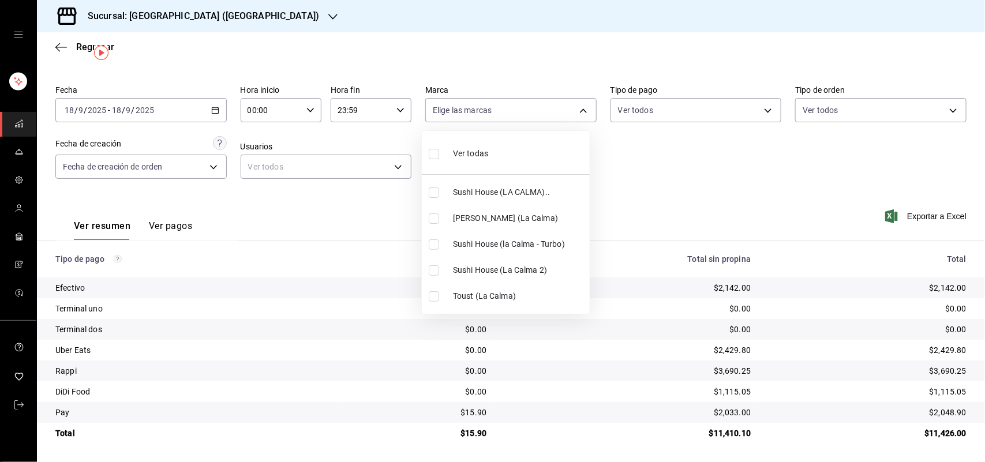
click at [434, 188] on input "checkbox" at bounding box center [434, 193] width 10 height 10
checkbox input "true"
type input "307f2552-bed5-4451-a1d4-9a3d8e6b1418"
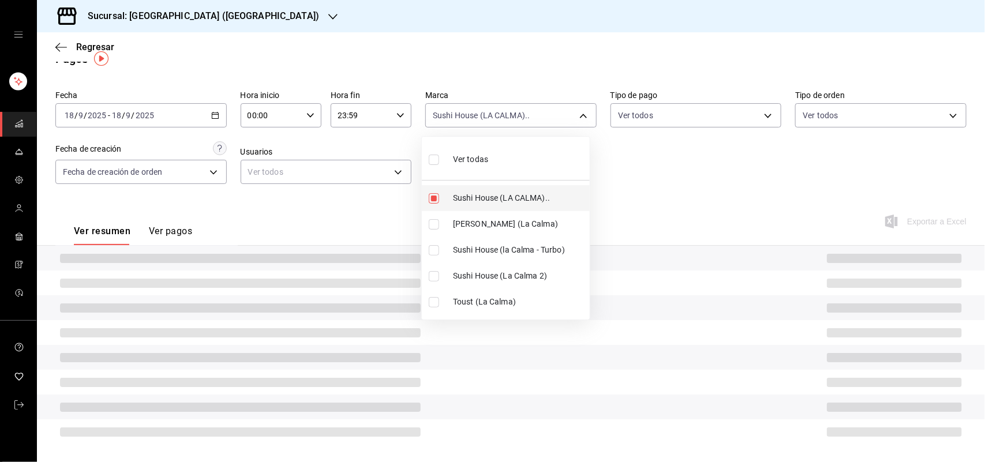
scroll to position [27, 0]
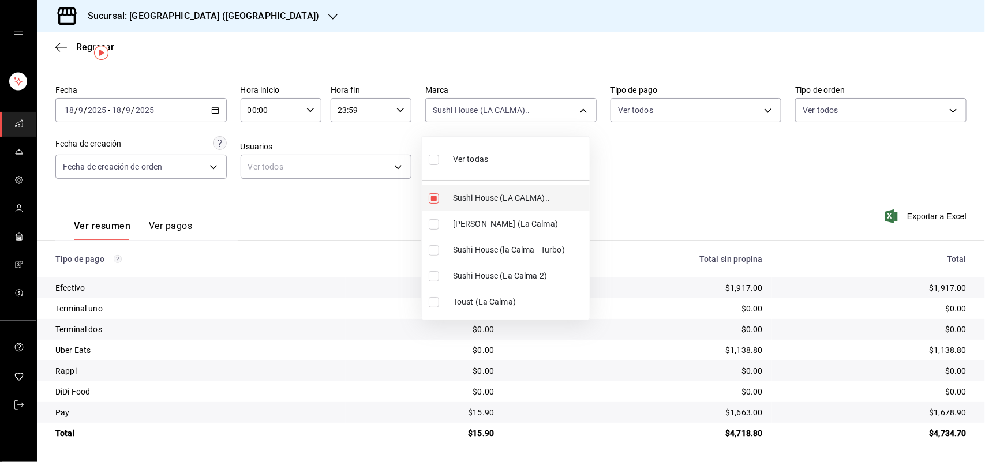
click at [437, 194] on input "checkbox" at bounding box center [434, 198] width 10 height 10
checkbox input "false"
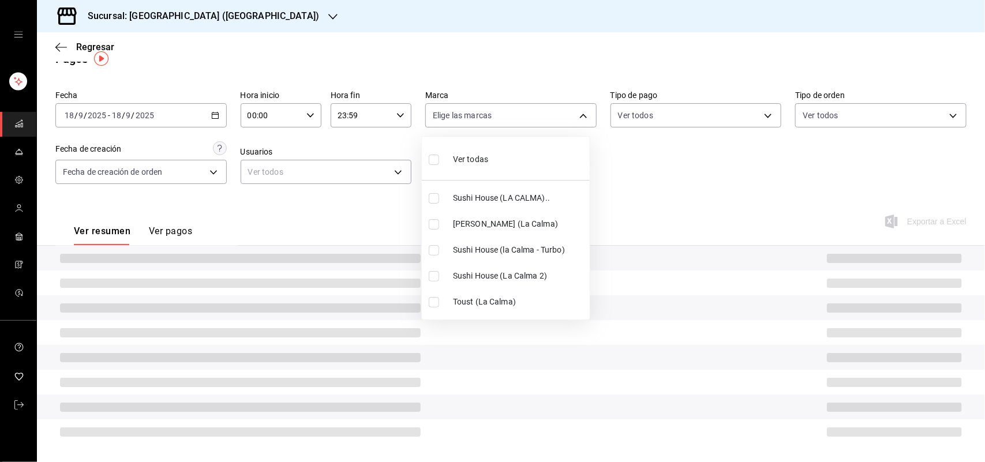
scroll to position [27, 0]
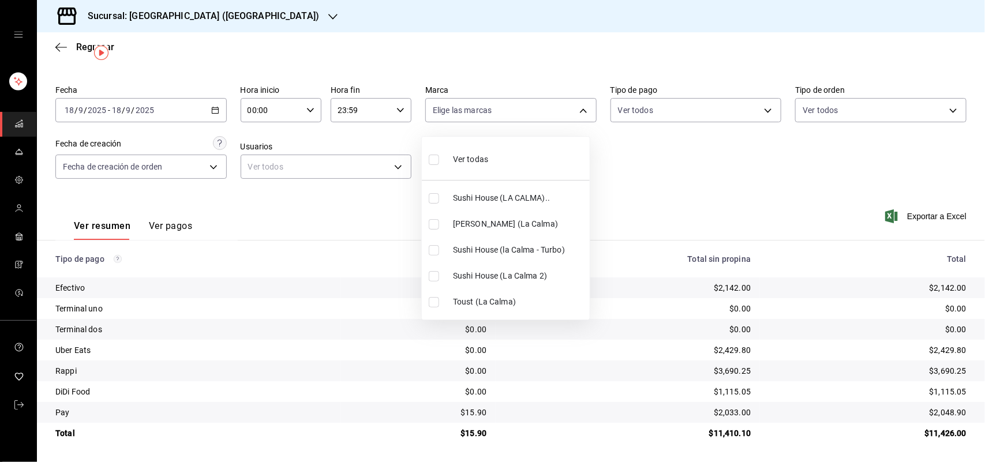
click at [434, 252] on input "checkbox" at bounding box center [434, 250] width 10 height 10
checkbox input "true"
type input "8d0dddf4-cc55-4964-ab1c-2b5841a14462"
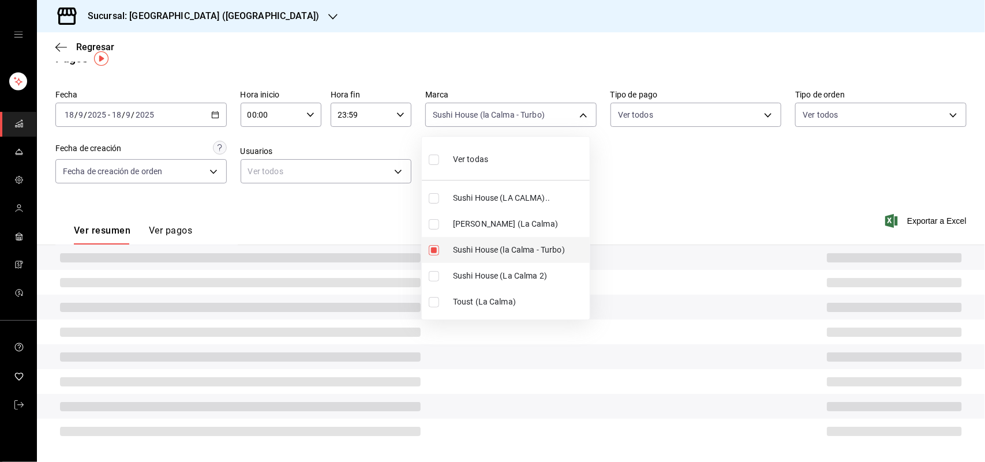
scroll to position [27, 0]
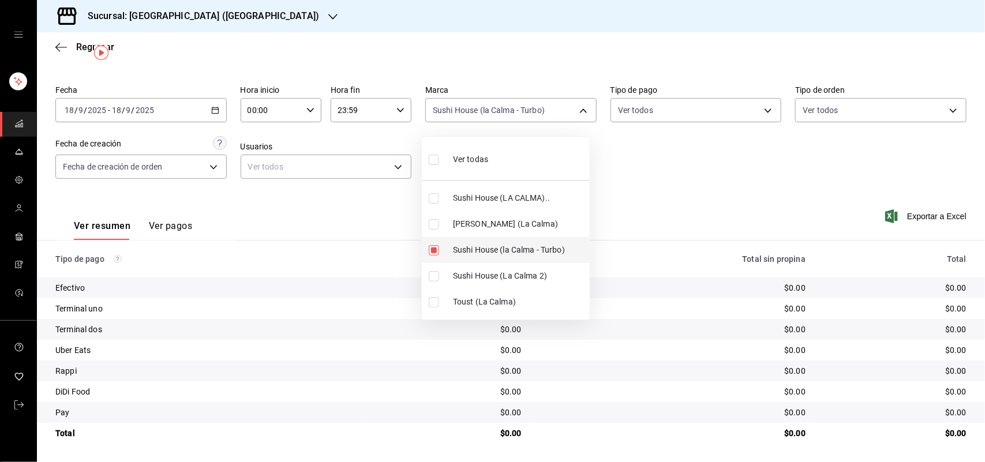
click at [434, 252] on input "checkbox" at bounding box center [434, 250] width 10 height 10
checkbox input "false"
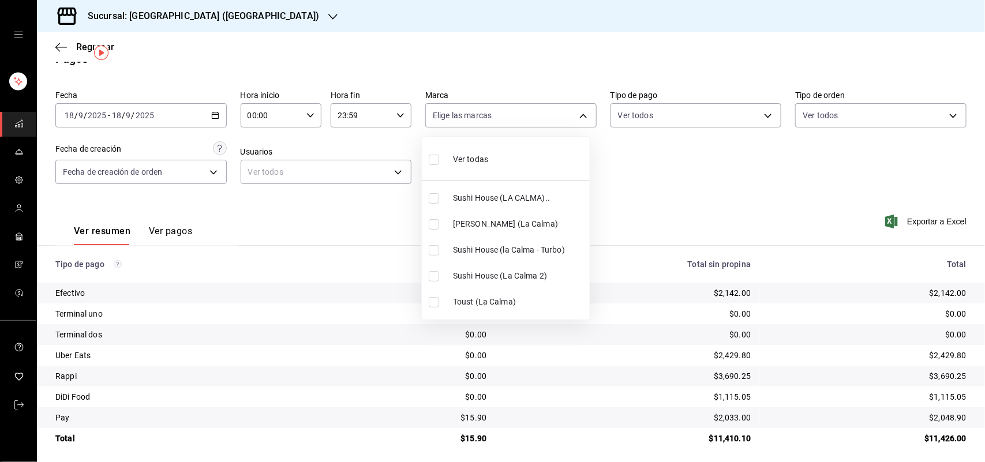
scroll to position [27, 0]
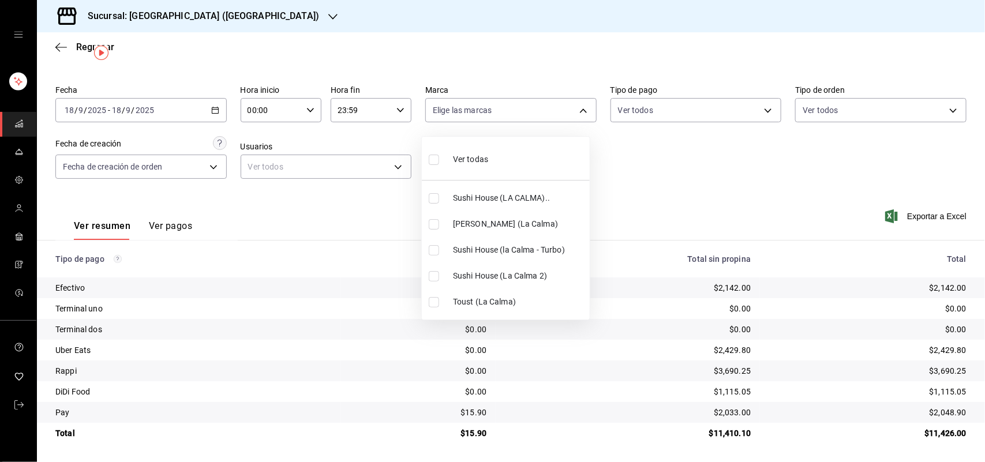
click at [432, 276] on input "checkbox" at bounding box center [434, 276] width 10 height 10
checkbox input "true"
type input "370d3383-42ab-44c7-9136-c83d53f09056"
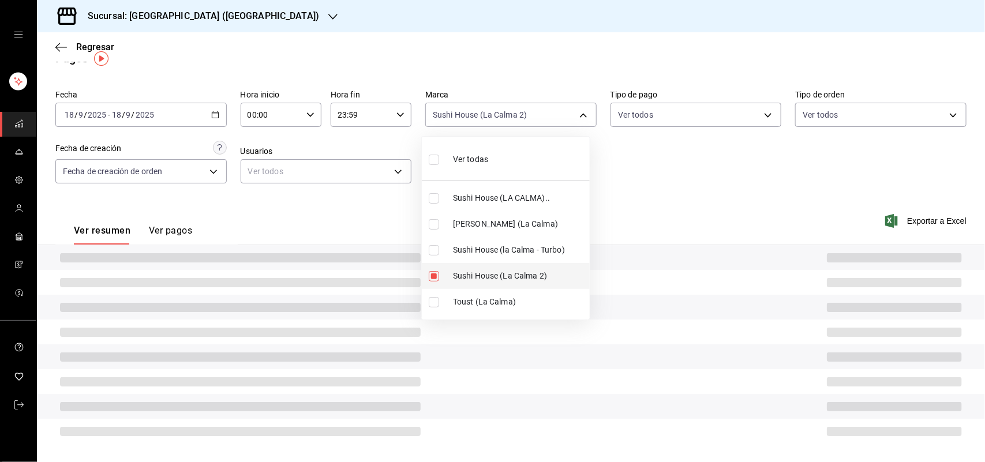
scroll to position [27, 0]
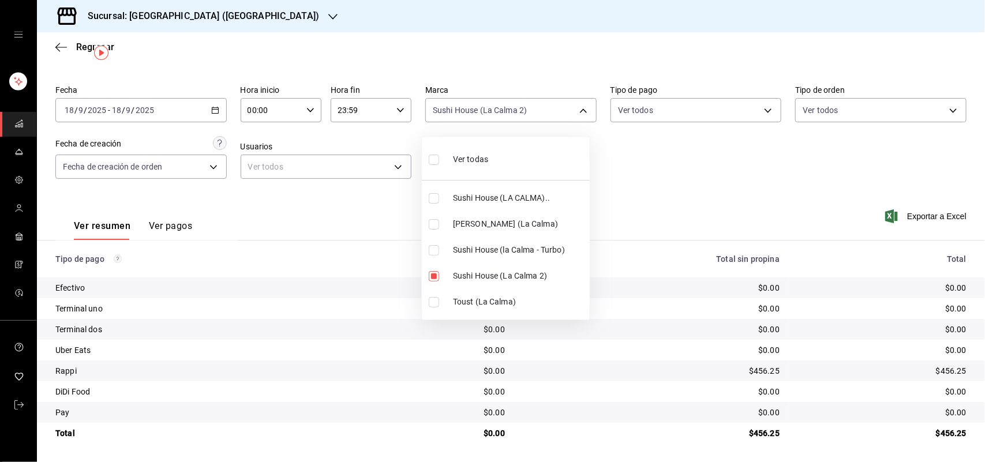
click at [635, 172] on div at bounding box center [492, 231] width 985 height 462
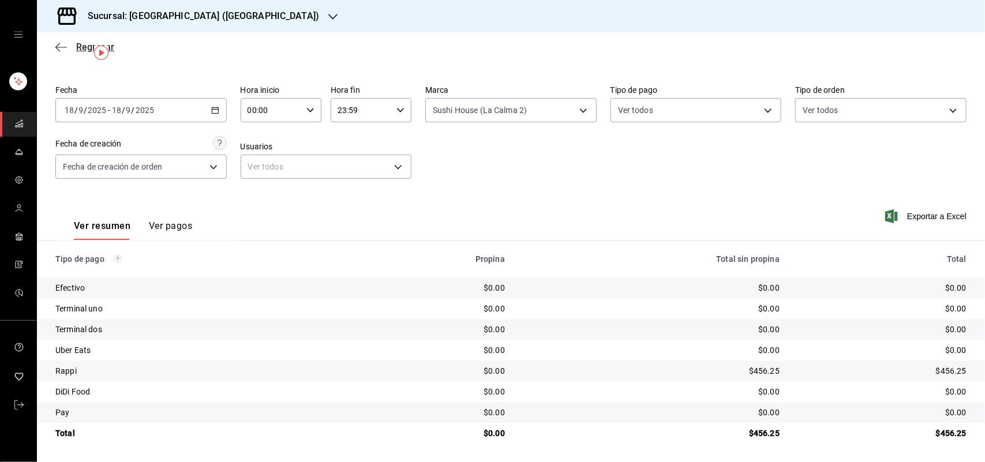
click at [56, 45] on icon "button" at bounding box center [61, 47] width 12 height 10
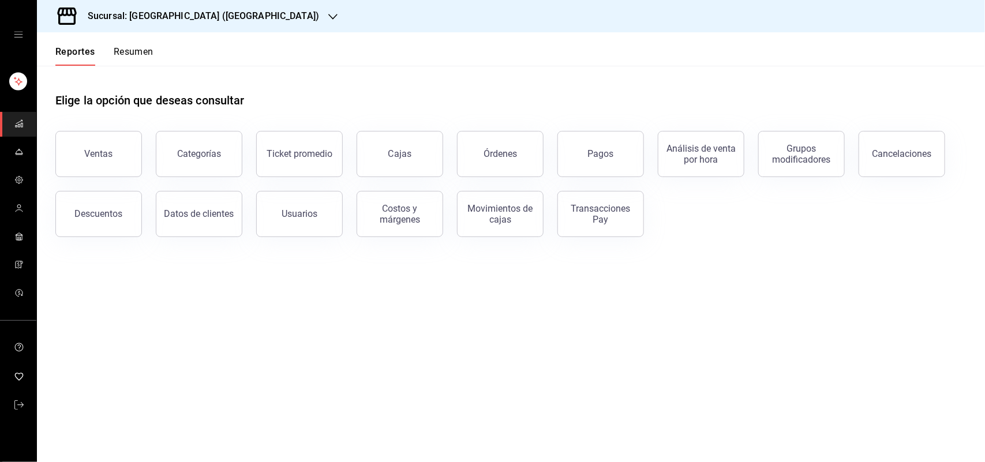
click at [145, 51] on button "Resumen" at bounding box center [134, 56] width 40 height 20
